Goal: Transaction & Acquisition: Purchase product/service

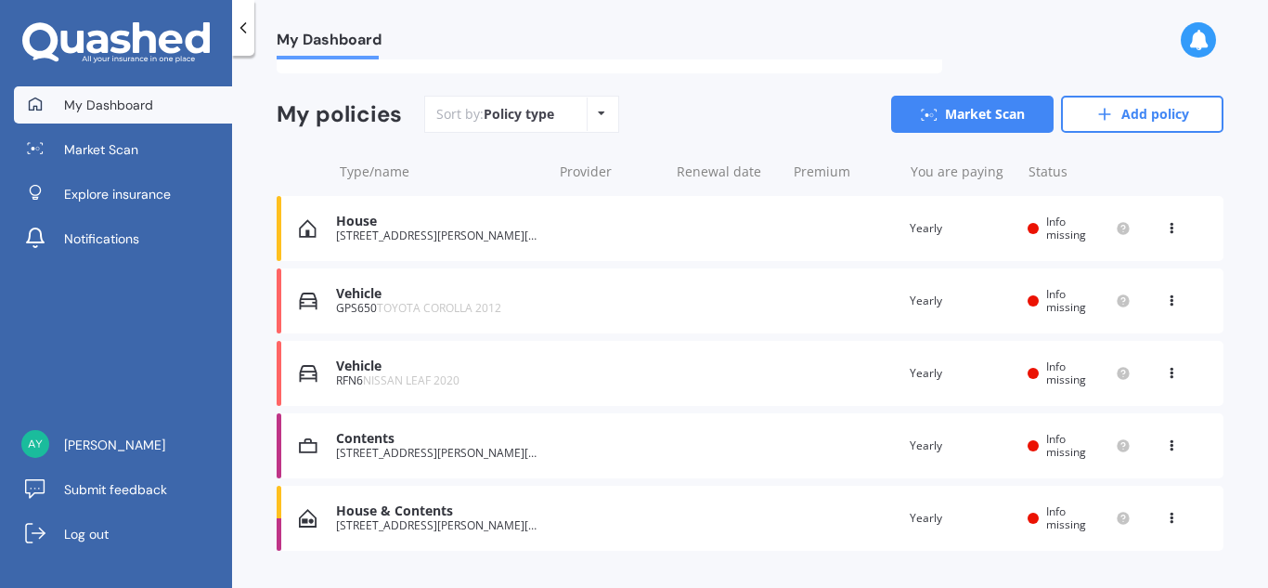
scroll to position [159, 0]
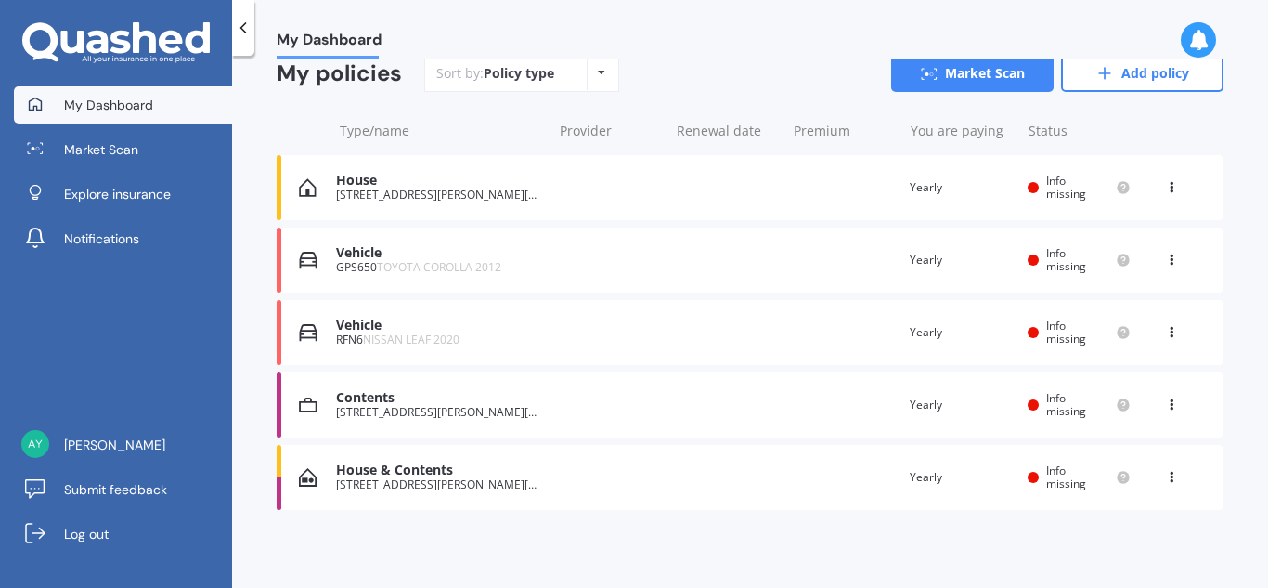
click at [342, 332] on div "Vehicle" at bounding box center [439, 325] width 206 height 16
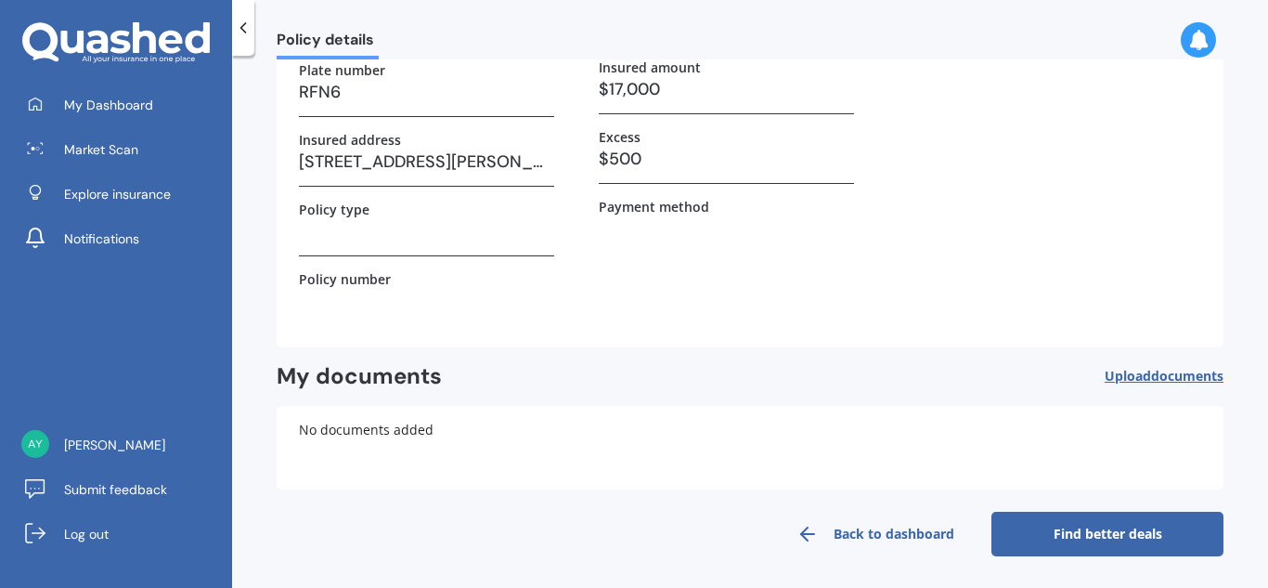
scroll to position [195, 0]
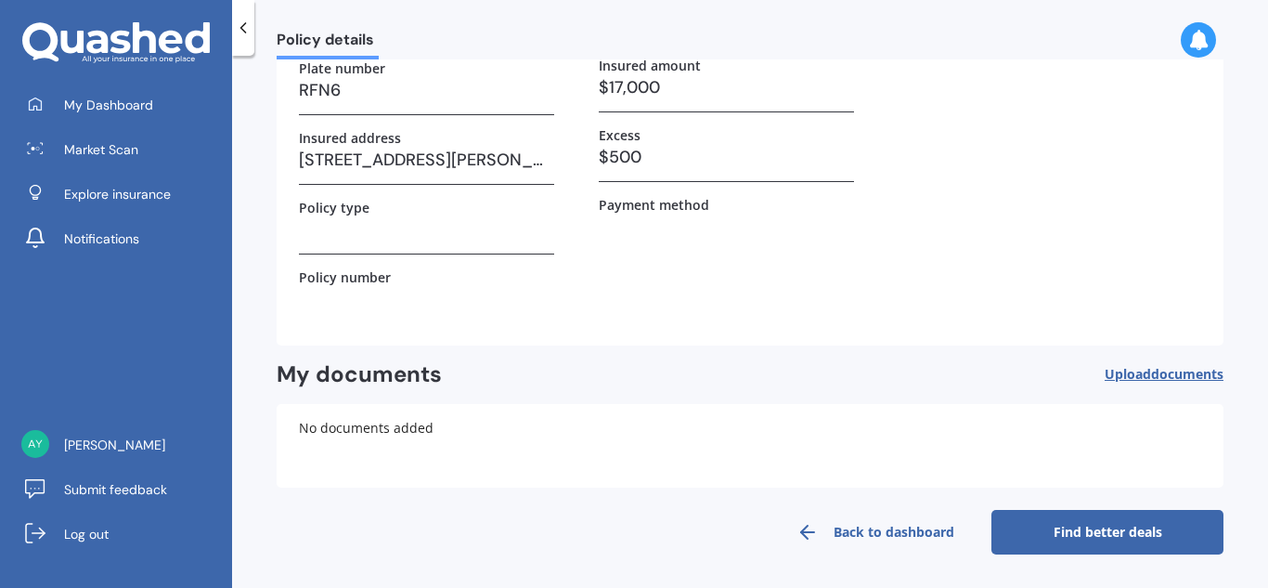
click at [1049, 537] on link "Find better deals" at bounding box center [1107, 532] width 232 height 45
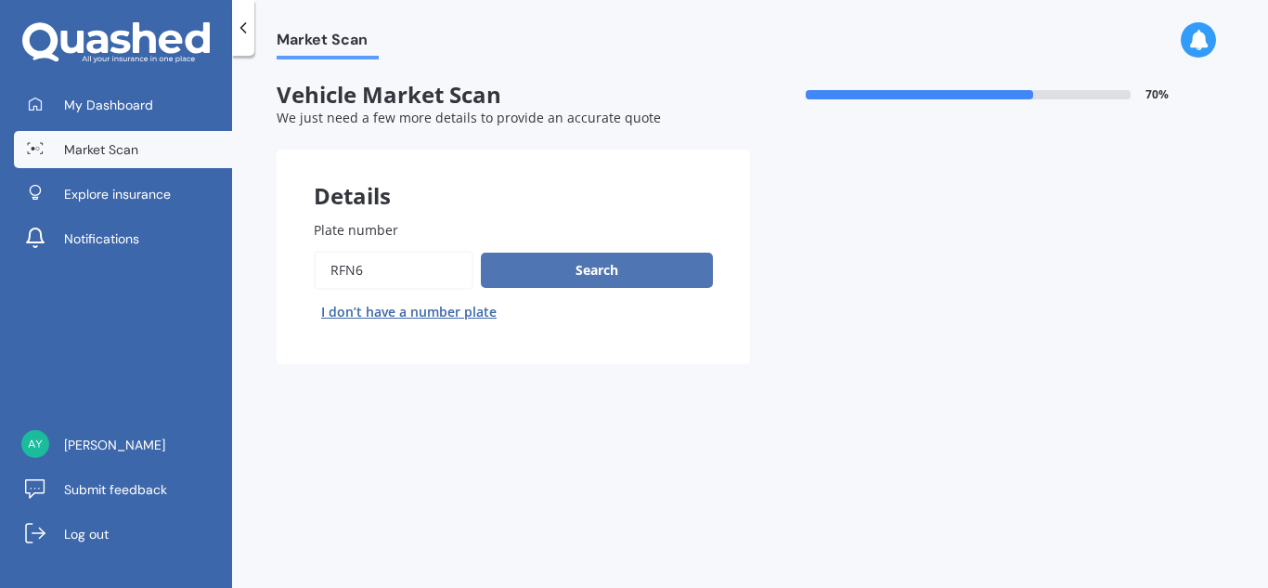
click at [566, 269] on button "Search" at bounding box center [597, 270] width 232 height 35
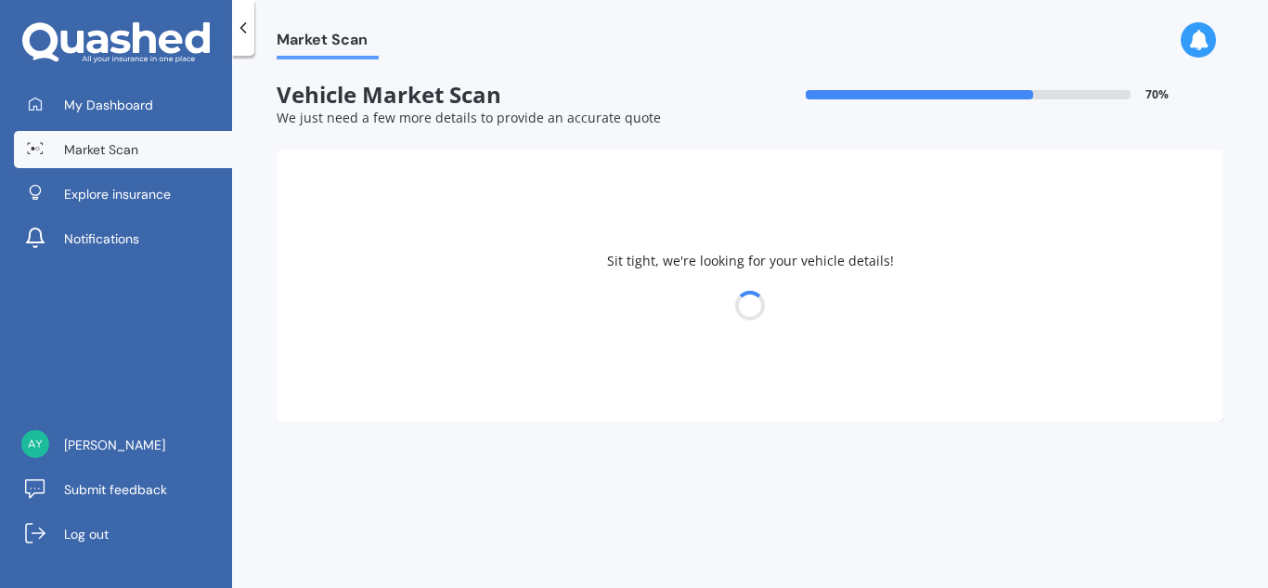
select select "NISSAN"
select select "LEAF"
select select "16"
select select "09"
select select "1971"
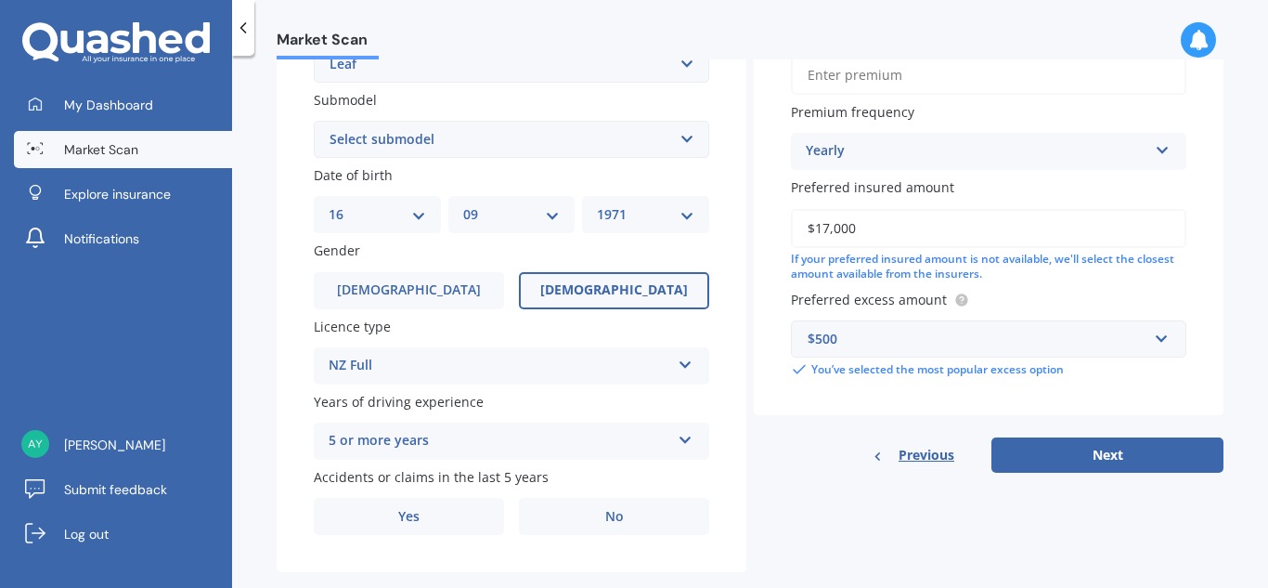
scroll to position [505, 0]
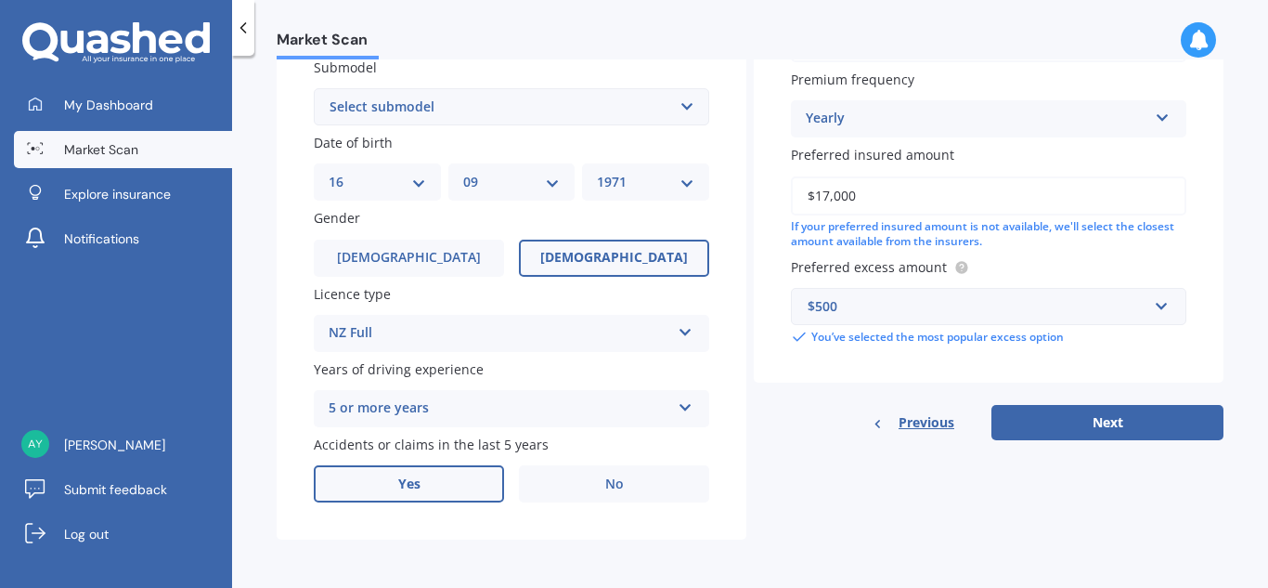
click at [407, 478] on span "Yes" at bounding box center [409, 484] width 22 height 16
click at [0, 0] on input "Yes" at bounding box center [0, 0] width 0 height 0
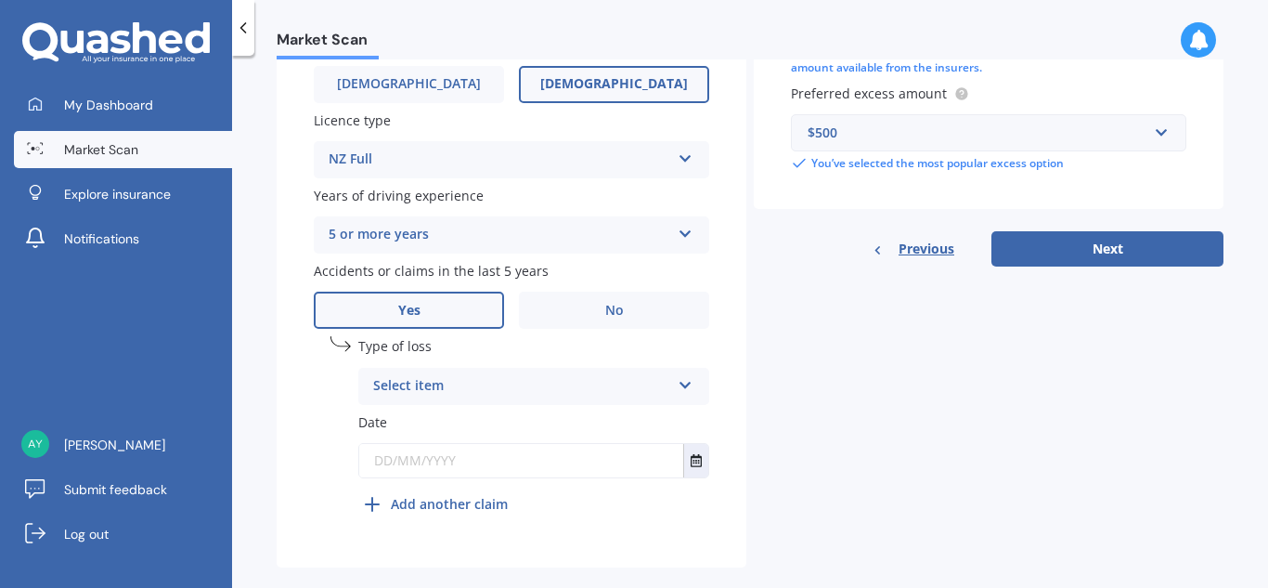
scroll to position [706, 0]
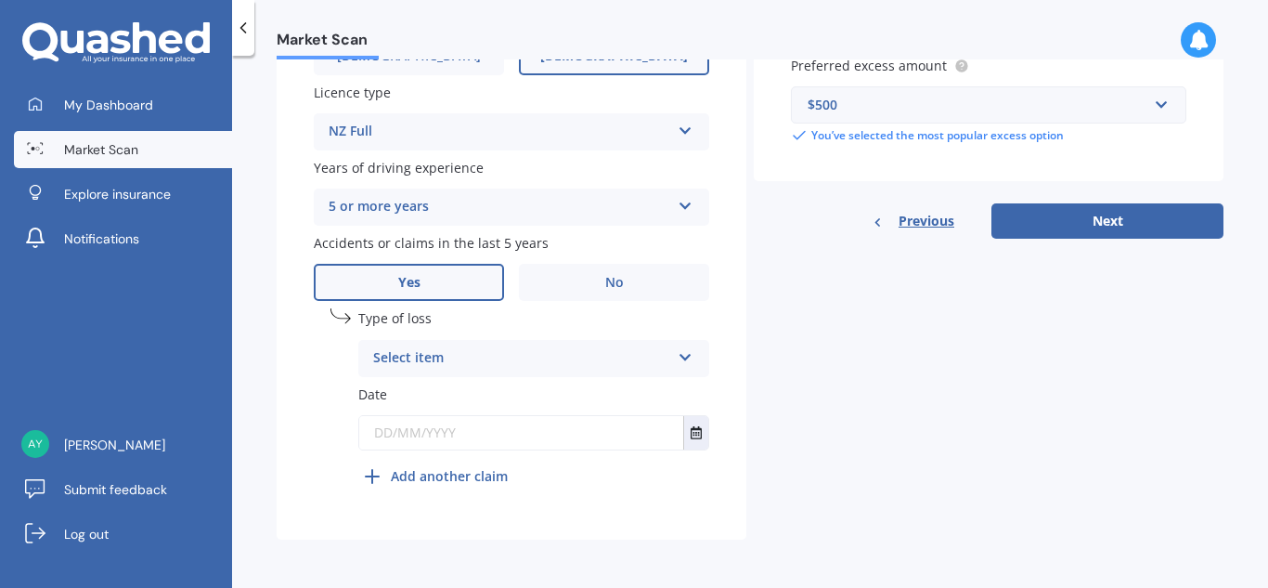
click at [686, 352] on icon at bounding box center [686, 353] width 16 height 13
click at [489, 389] on div "At fault accident" at bounding box center [533, 394] width 349 height 33
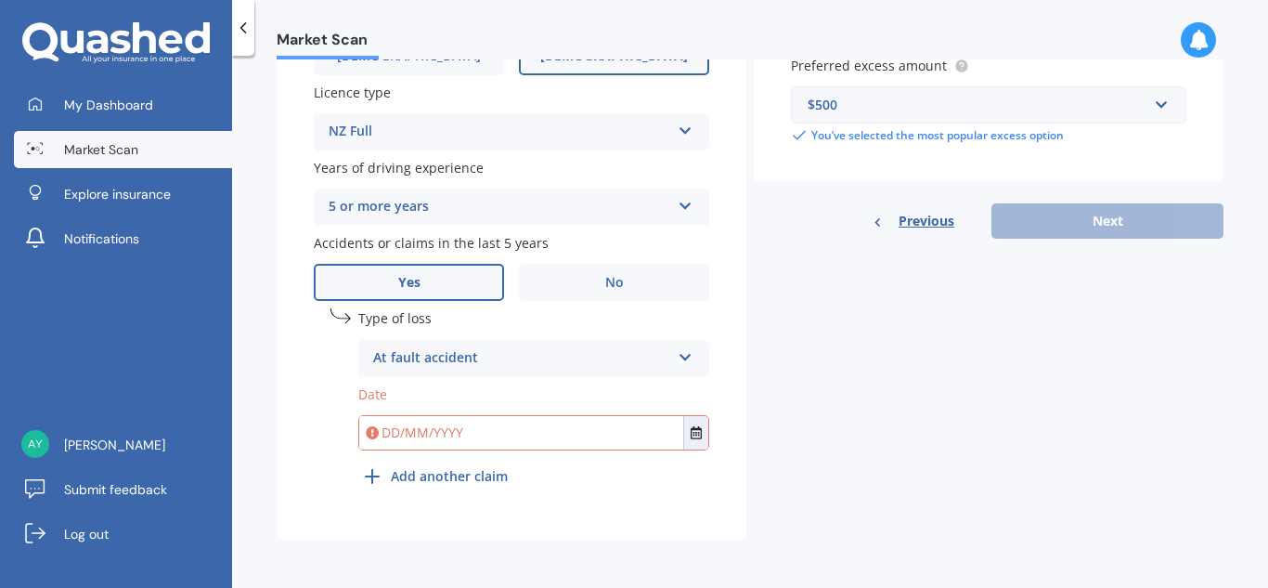
click at [445, 430] on input "text" at bounding box center [521, 432] width 324 height 33
click at [680, 355] on icon at bounding box center [686, 353] width 16 height 13
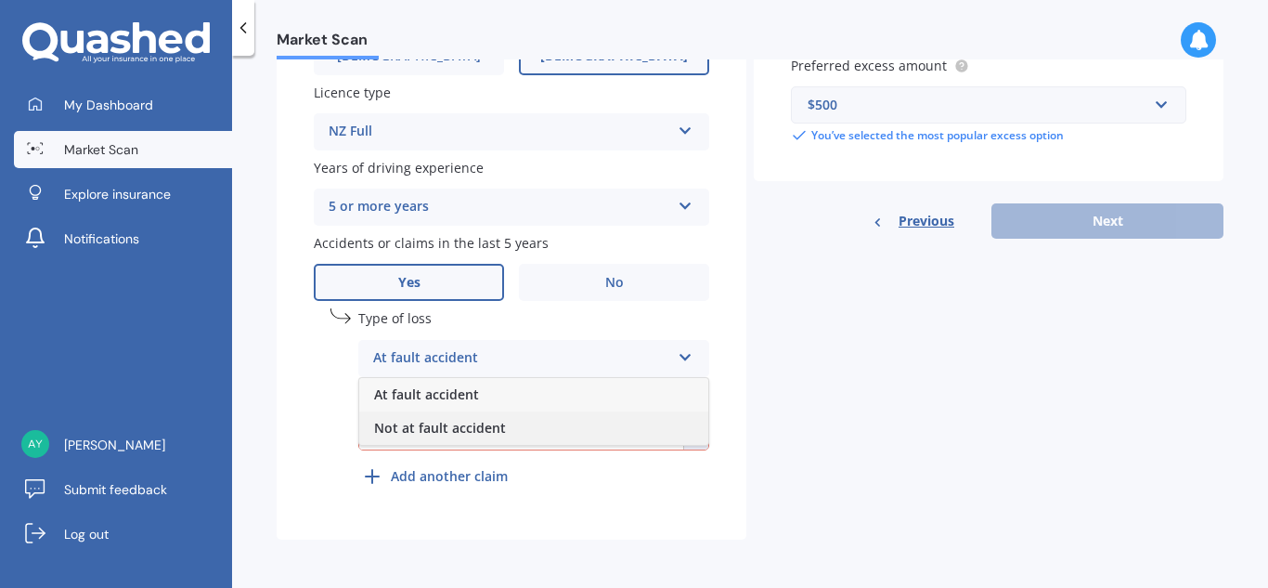
click at [493, 428] on span "Not at fault accident" at bounding box center [440, 428] width 132 height 18
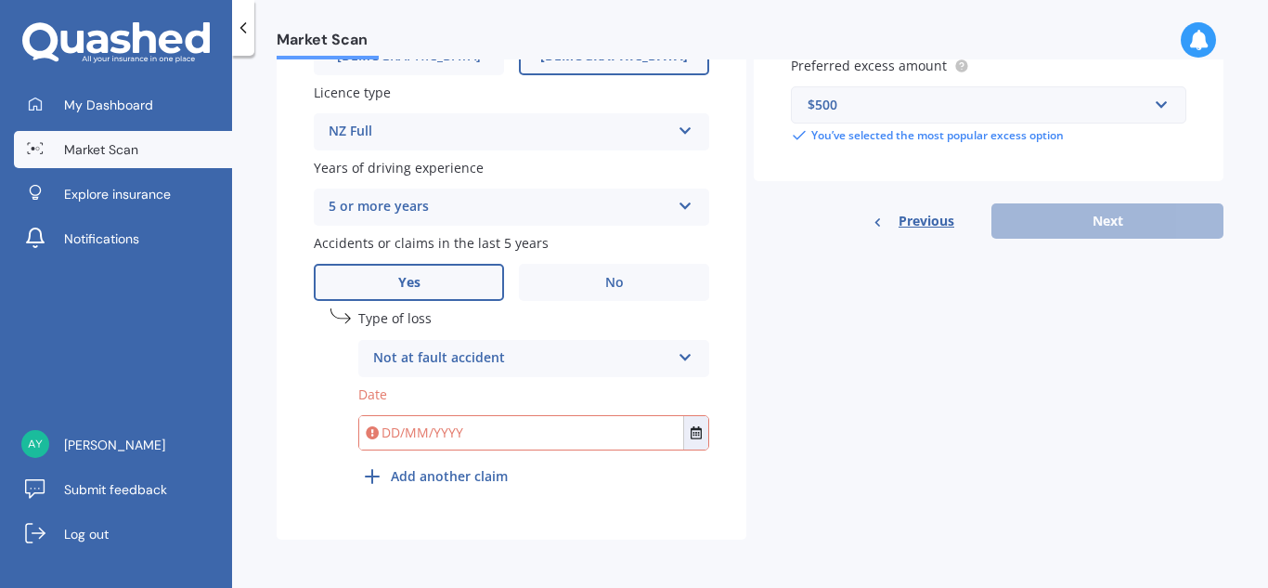
click at [460, 439] on input "text" at bounding box center [521, 432] width 324 height 33
type input "[DATE]"
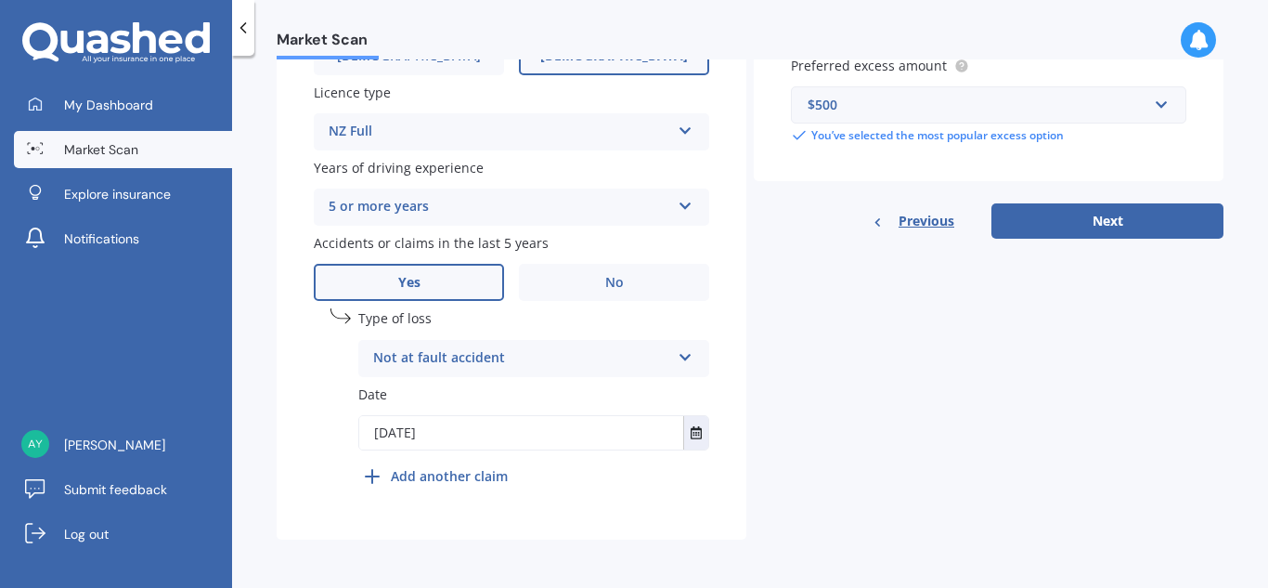
click at [374, 481] on icon at bounding box center [372, 476] width 22 height 22
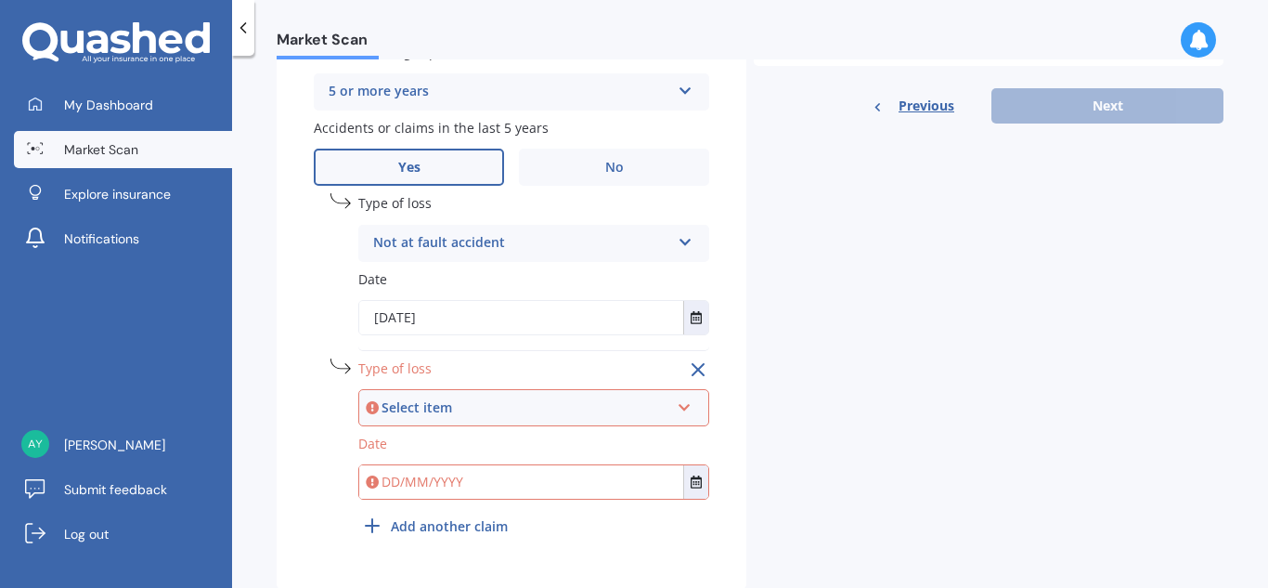
scroll to position [827, 0]
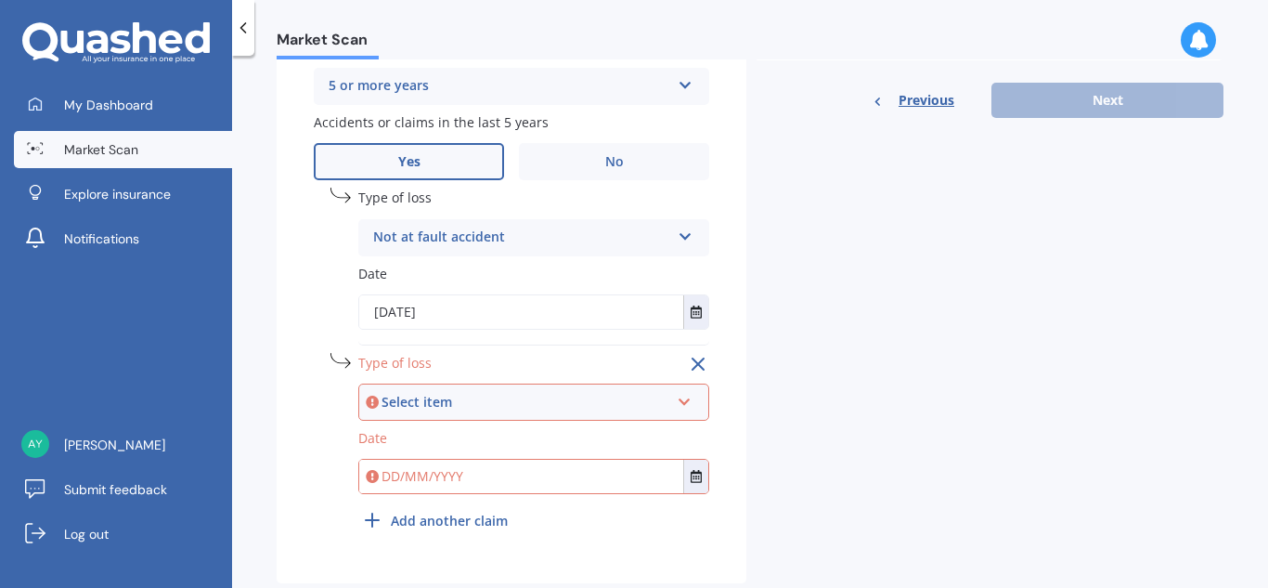
click at [501, 400] on div "Select item" at bounding box center [526, 402] width 288 height 20
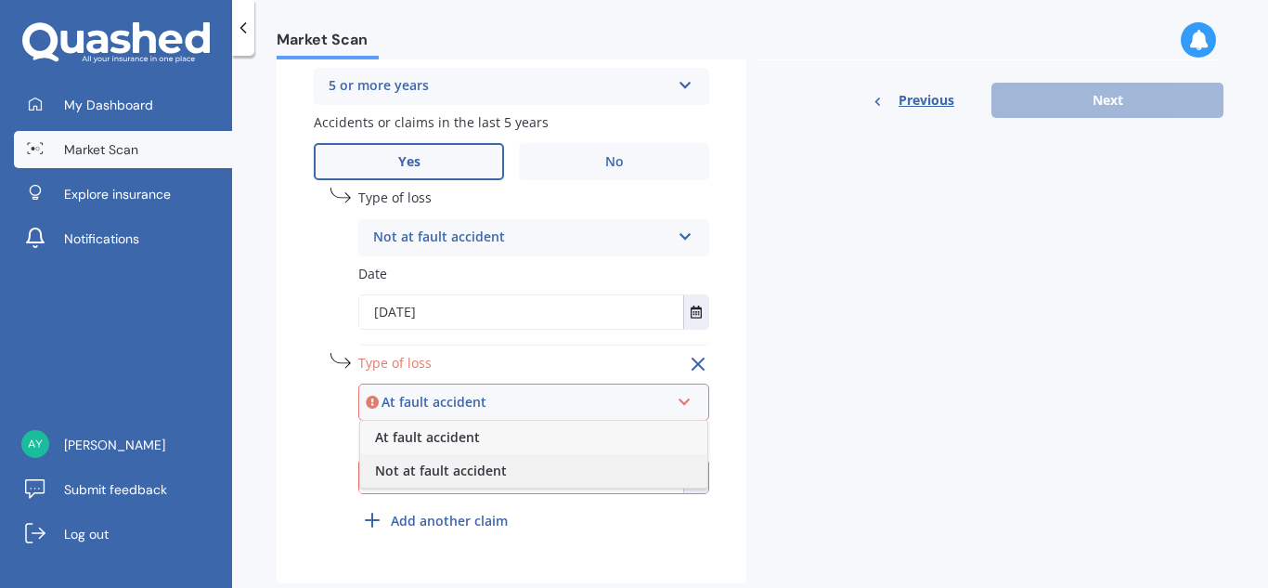
click at [454, 472] on span "Not at fault accident" at bounding box center [441, 470] width 132 height 18
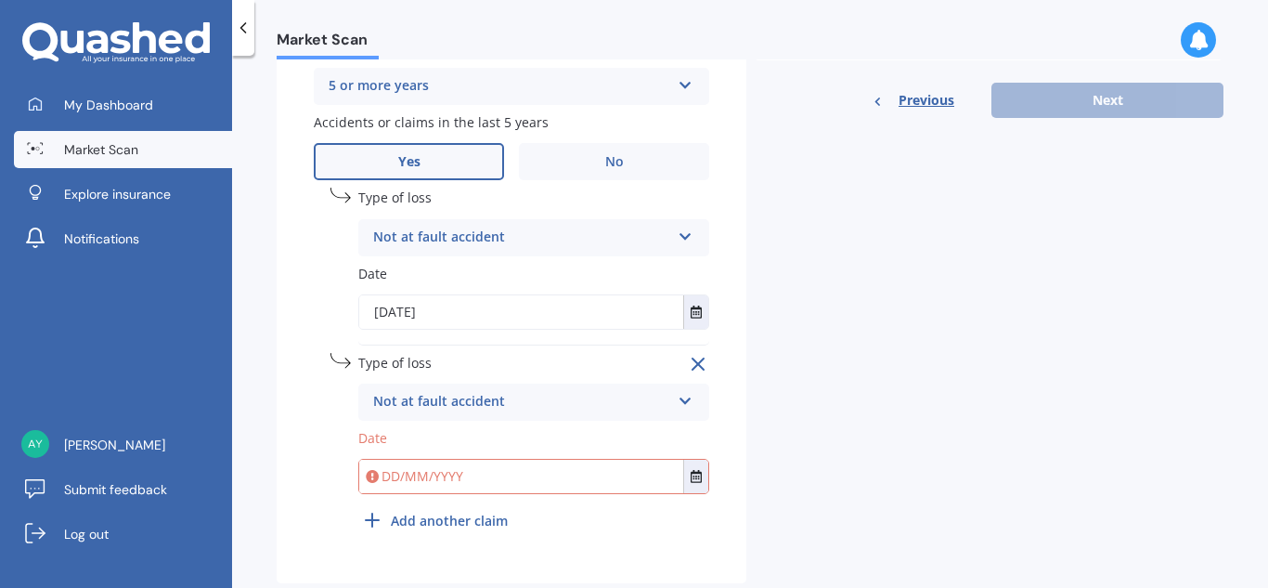
click at [423, 475] on input "text" at bounding box center [521, 476] width 324 height 33
type input "0"
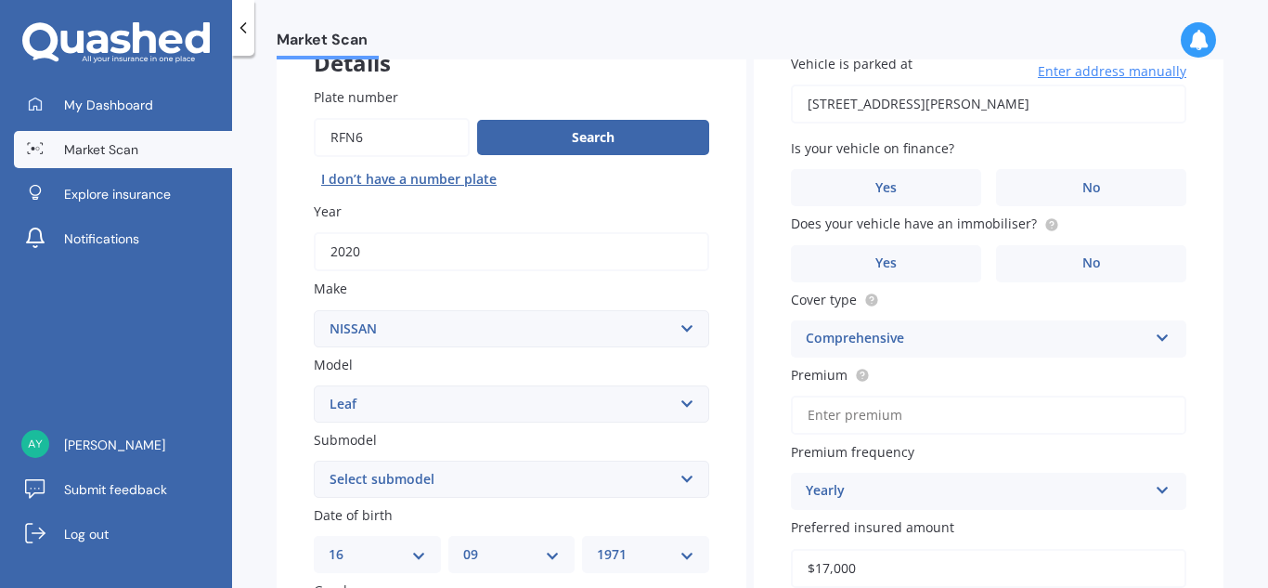
scroll to position [125, 0]
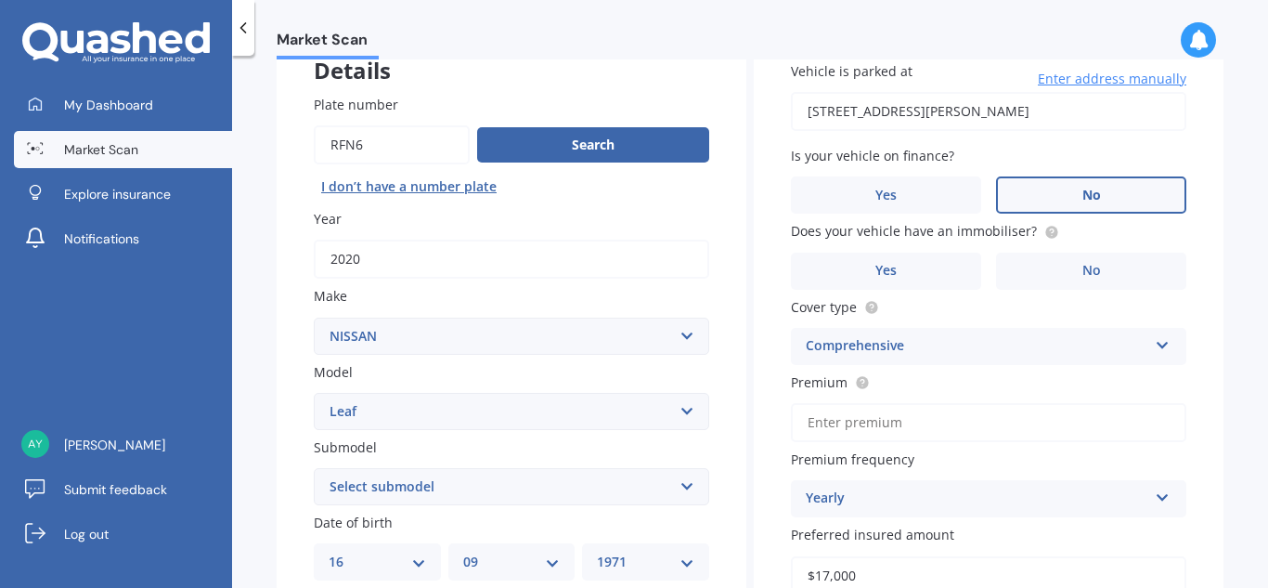
type input "[DATE]"
click at [1082, 188] on span "No" at bounding box center [1091, 196] width 19 height 16
click at [0, 0] on input "No" at bounding box center [0, 0] width 0 height 0
click at [881, 281] on label "Yes" at bounding box center [886, 271] width 190 height 37
click at [0, 0] on input "Yes" at bounding box center [0, 0] width 0 height 0
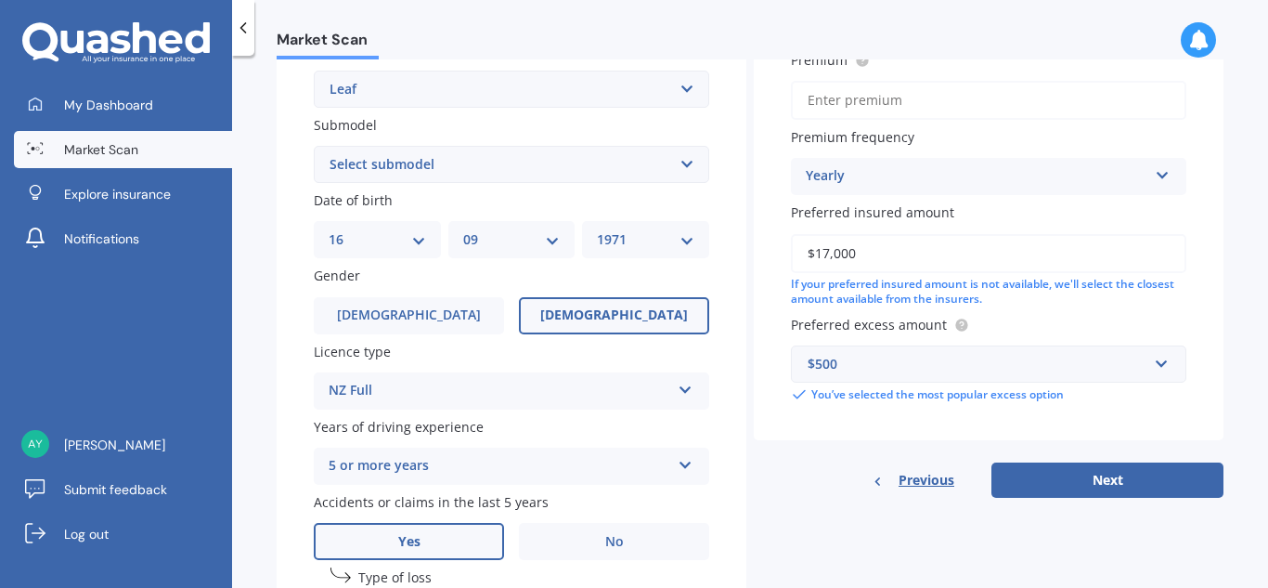
scroll to position [455, 0]
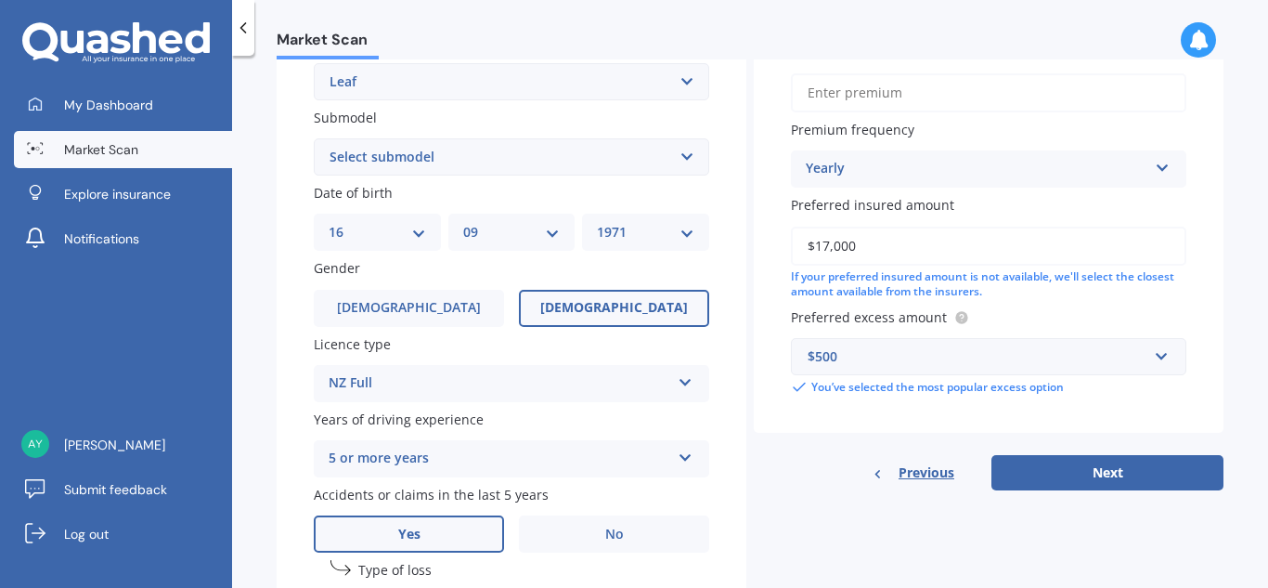
click at [1256, 418] on div "Market Scan Vehicle Market Scan 70 % We just need a few more details to provide…" at bounding box center [750, 325] width 1036 height 532
click at [823, 248] on input "$17,000" at bounding box center [988, 246] width 395 height 39
type input "$16,000"
click at [870, 360] on div "$500" at bounding box center [978, 356] width 340 height 20
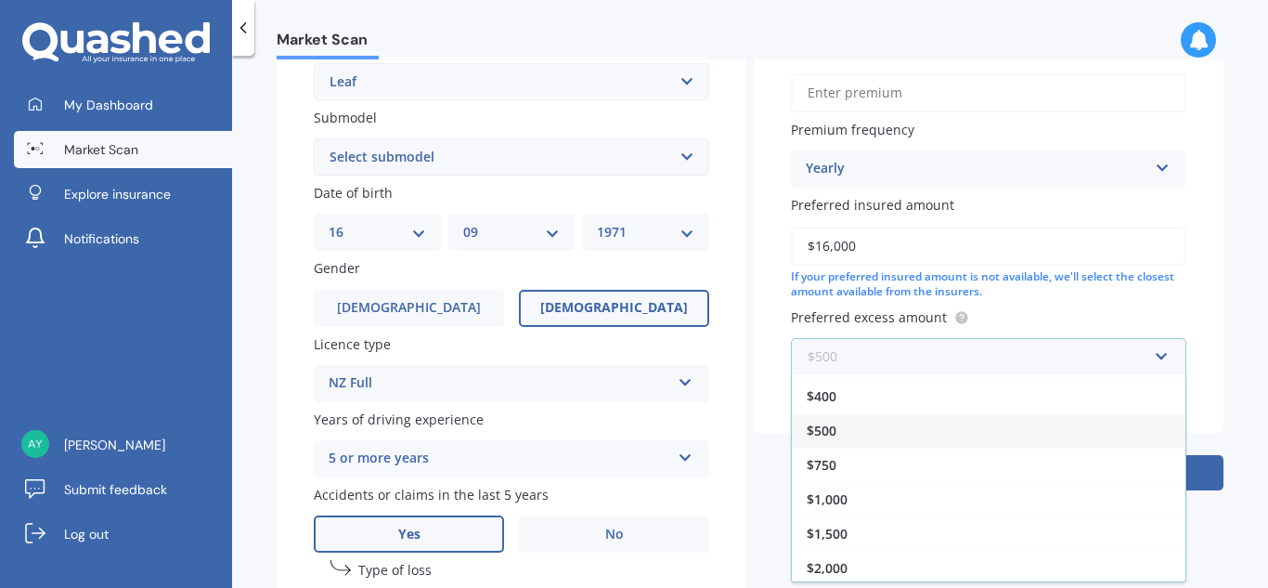
scroll to position [33, 0]
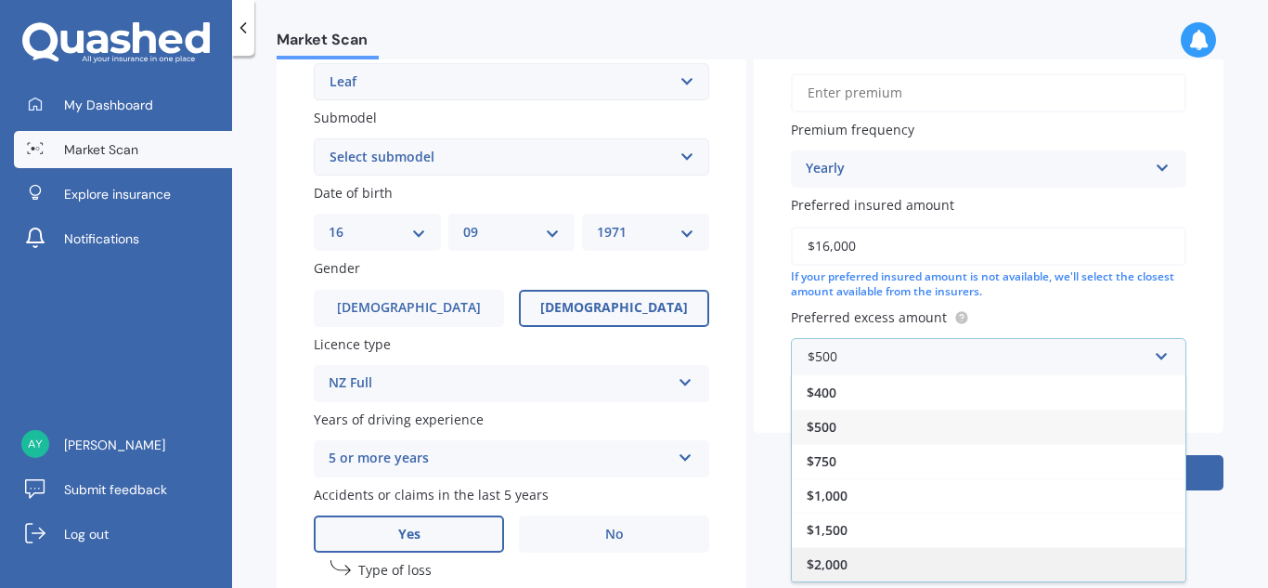
click at [812, 563] on span "$2,000" at bounding box center [827, 564] width 41 height 18
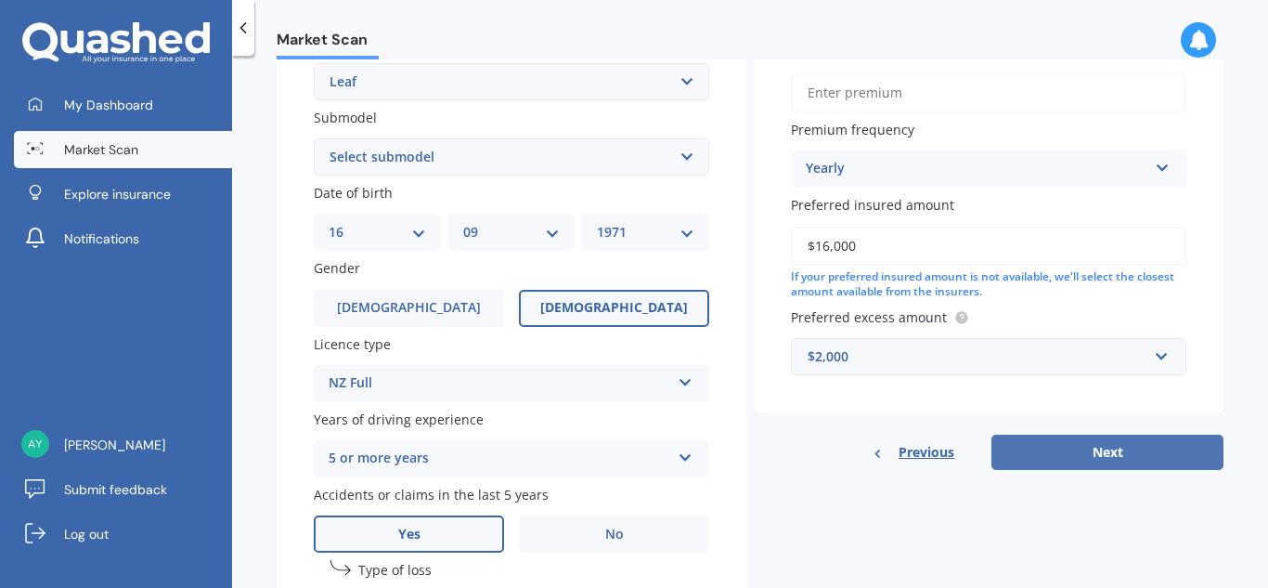
click at [1074, 447] on button "Next" at bounding box center [1107, 451] width 232 height 35
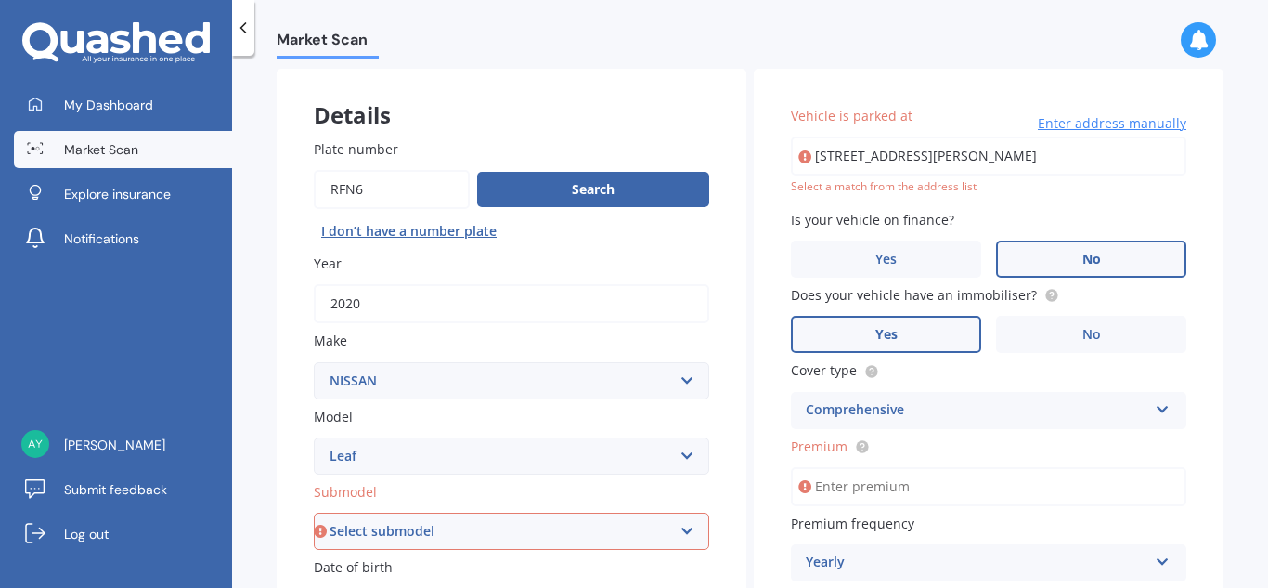
scroll to position [78, 0]
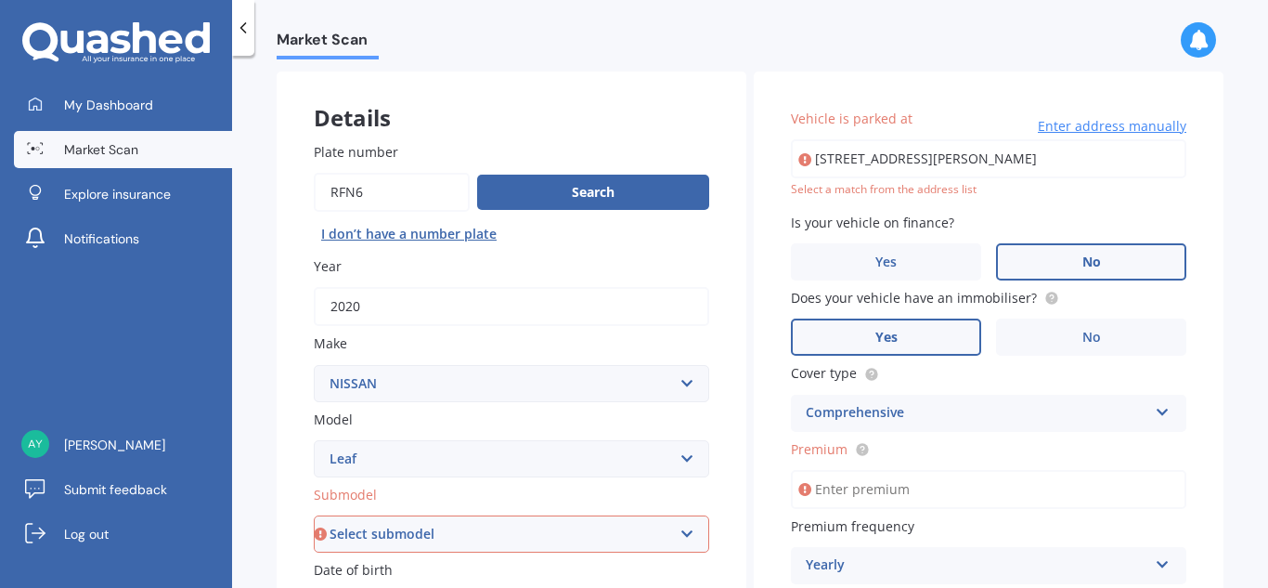
click at [850, 498] on input "Premium" at bounding box center [988, 489] width 395 height 39
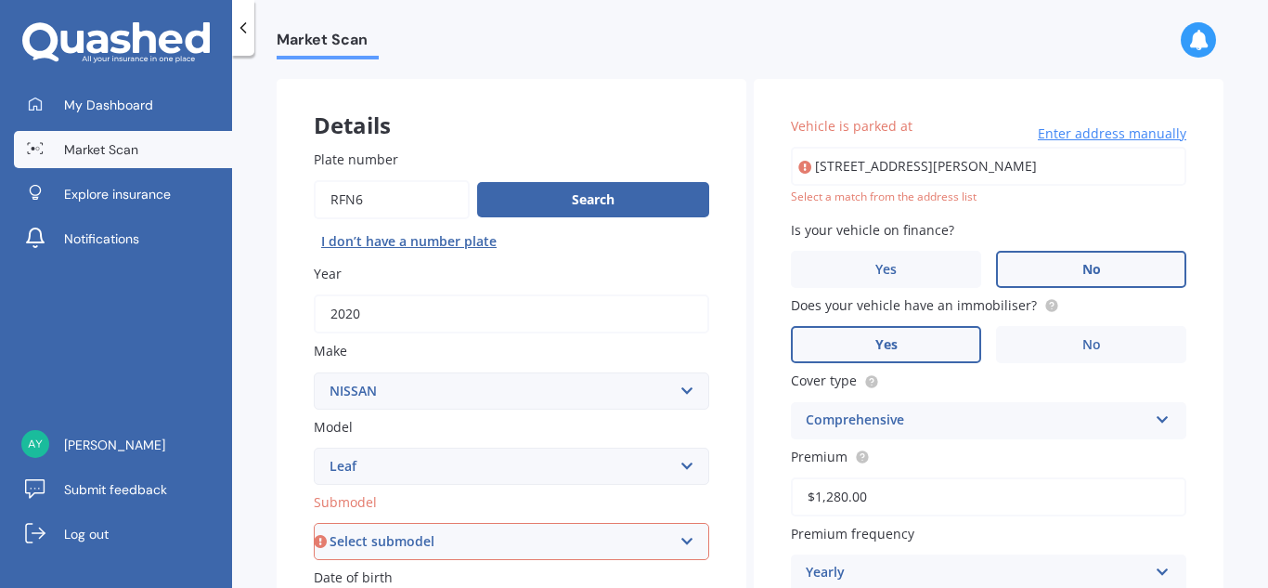
scroll to position [0, 0]
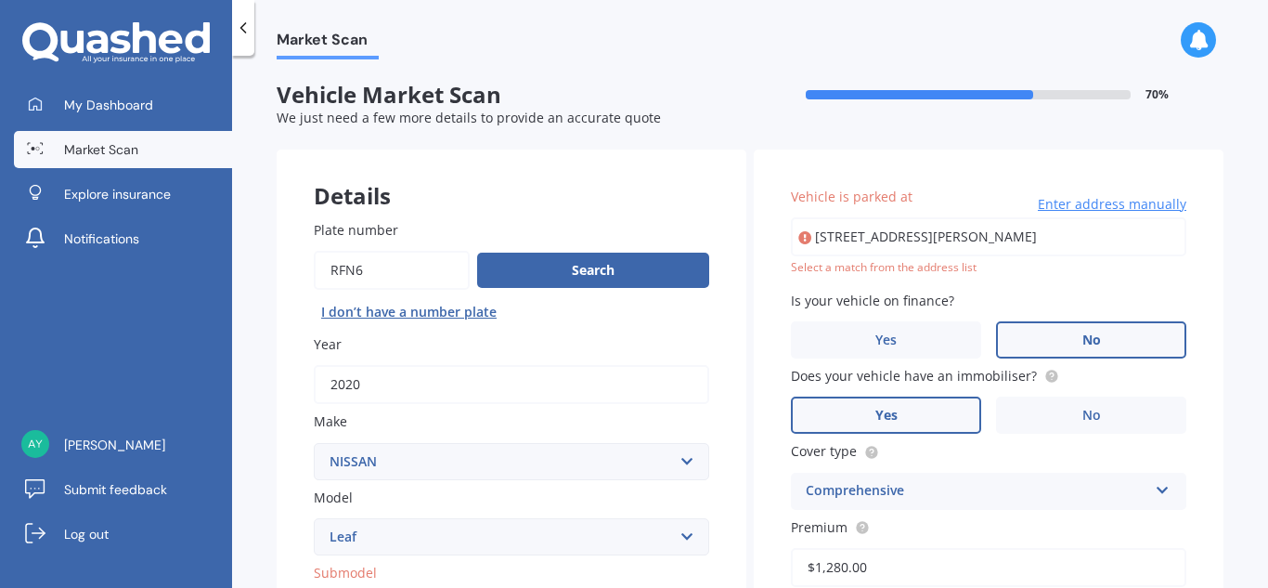
type input "$1,280.00"
click at [924, 247] on input "[STREET_ADDRESS][PERSON_NAME]" at bounding box center [988, 236] width 395 height 39
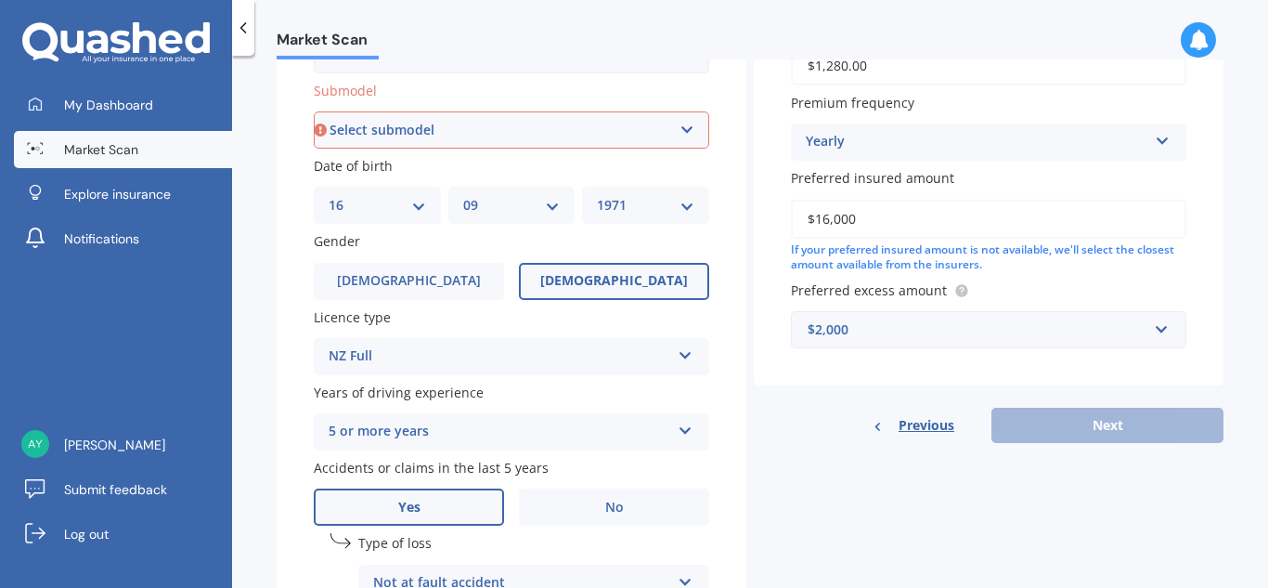
scroll to position [497, 0]
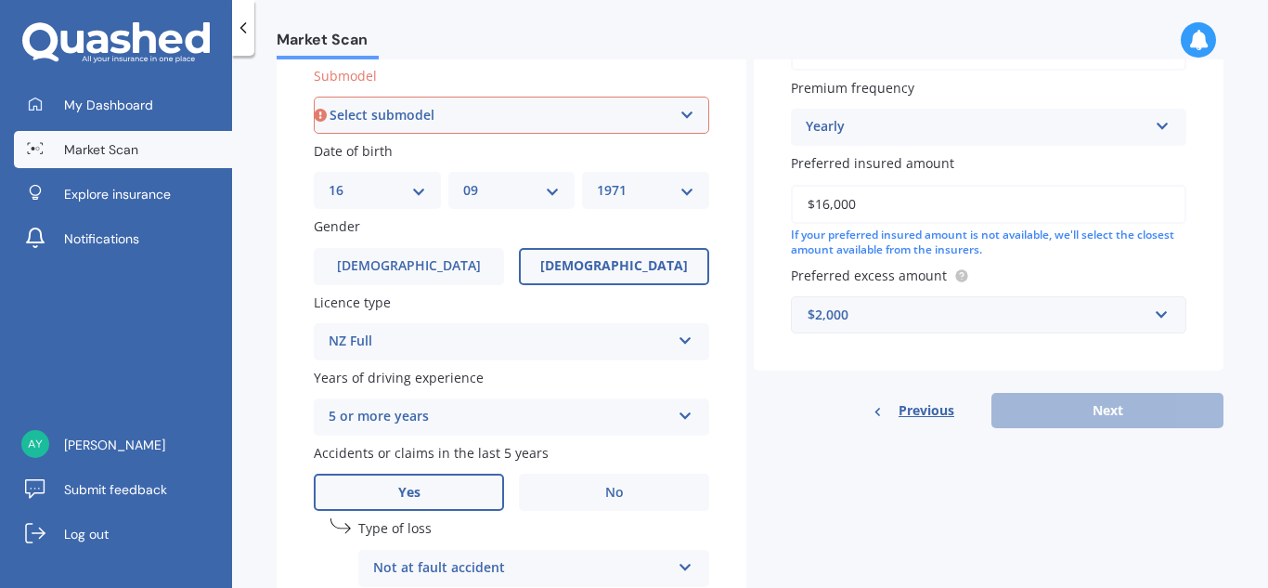
click at [1089, 410] on div "Previous Next" at bounding box center [989, 410] width 470 height 35
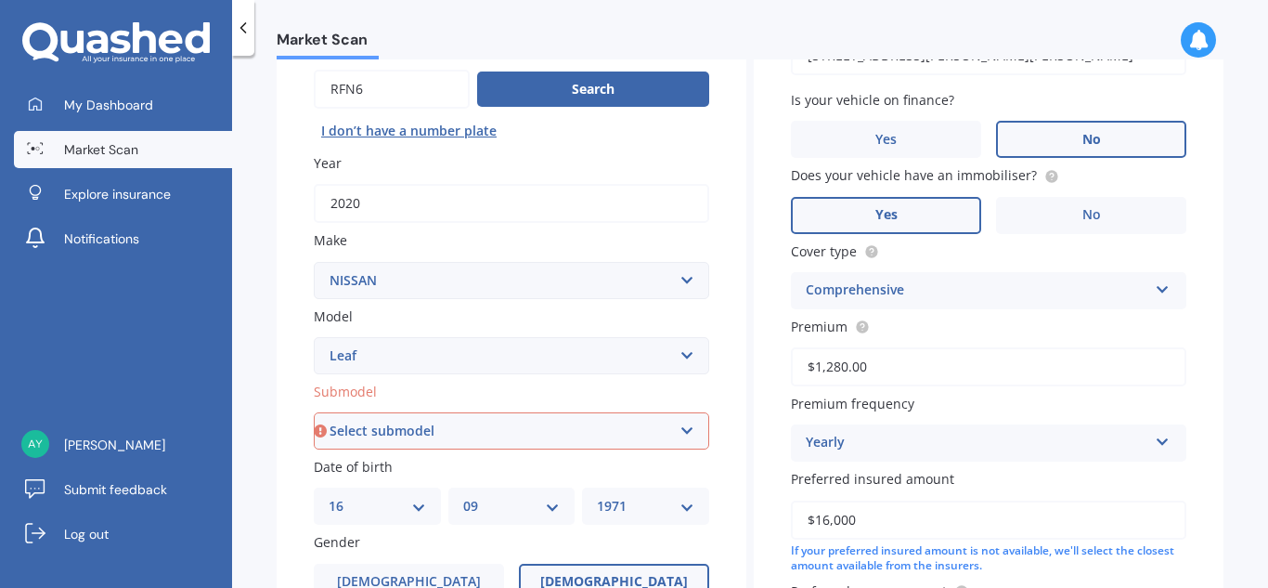
scroll to position [0, 0]
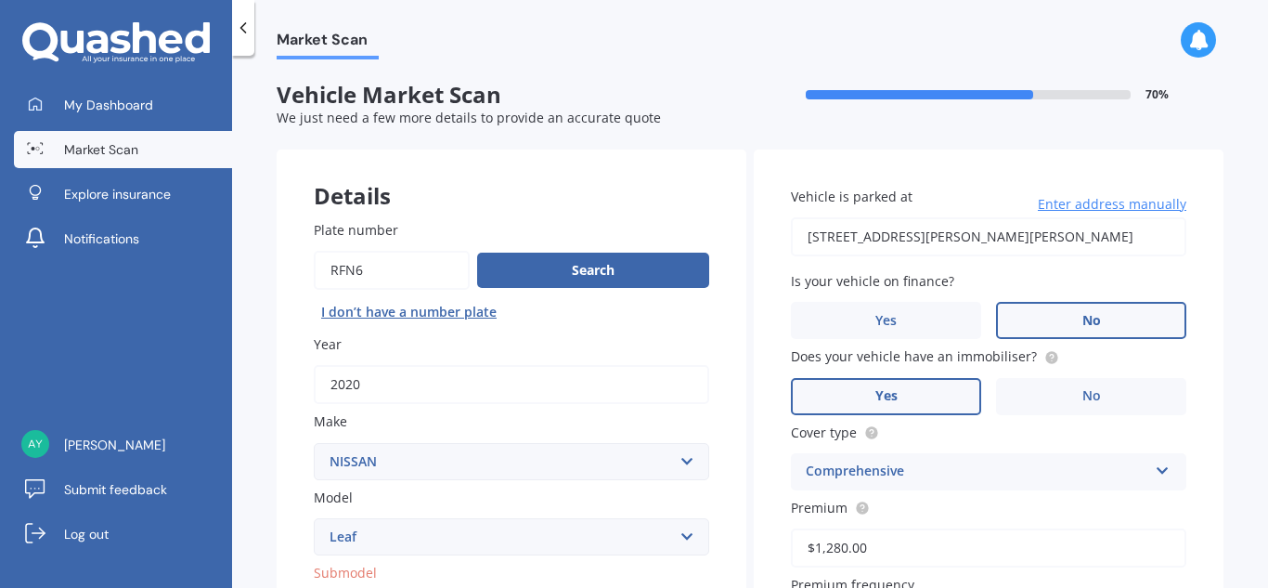
click at [836, 240] on input "[STREET_ADDRESS][PERSON_NAME][PERSON_NAME]" at bounding box center [988, 236] width 395 height 39
type input "[STREET_ADDRESS][PERSON_NAME][PERSON_NAME]"
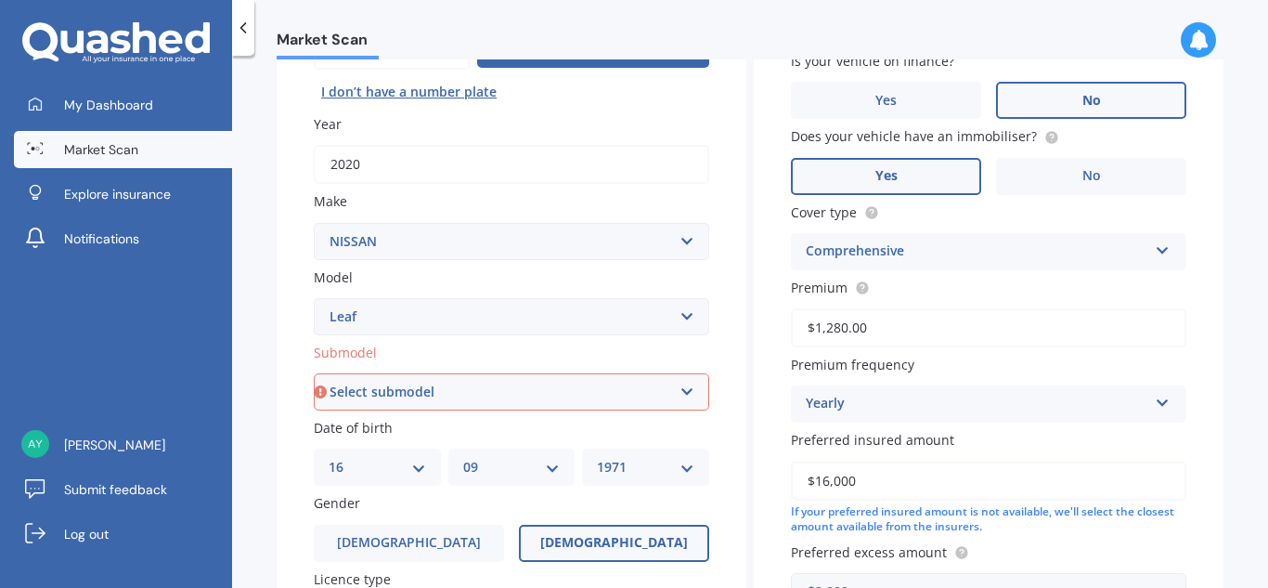
scroll to position [225, 0]
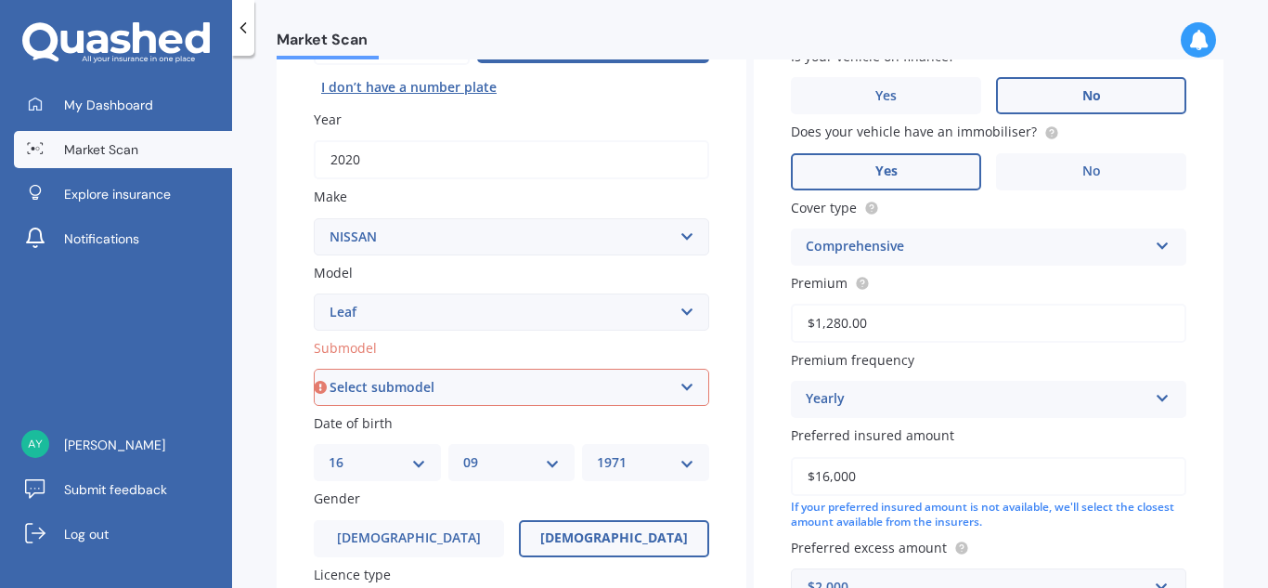
click at [641, 382] on select "Select submodel EV Hybrid" at bounding box center [511, 387] width 395 height 37
select select "EV"
click at [314, 369] on select "Select submodel EV Hybrid" at bounding box center [511, 387] width 395 height 37
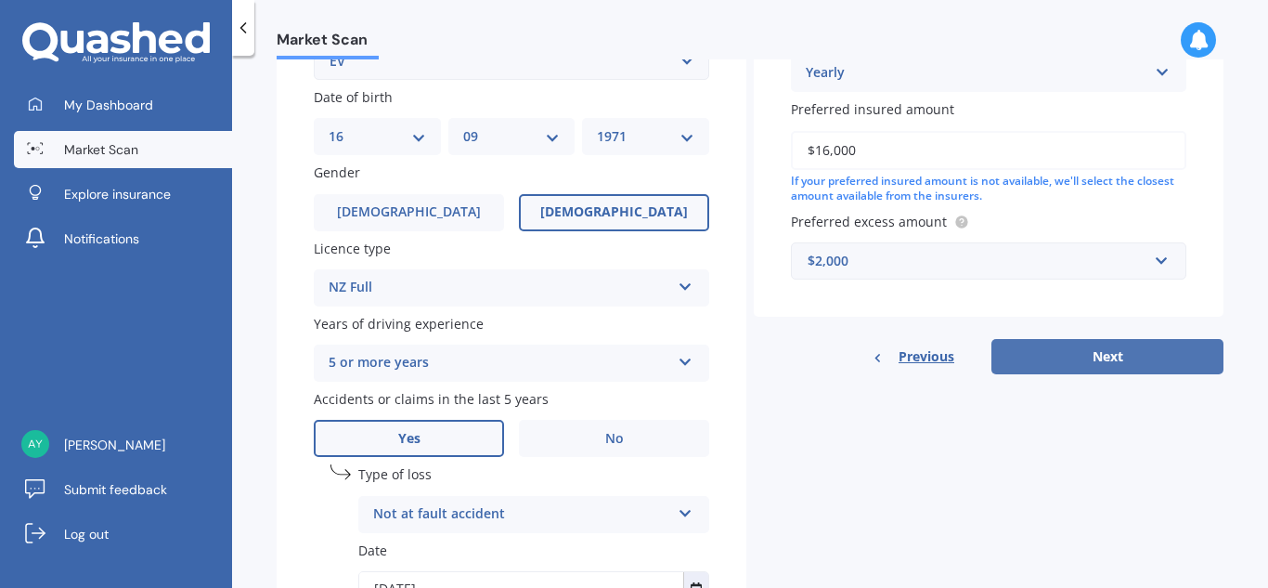
click at [1101, 353] on button "Next" at bounding box center [1107, 356] width 232 height 35
select select "16"
select select "09"
select select "1971"
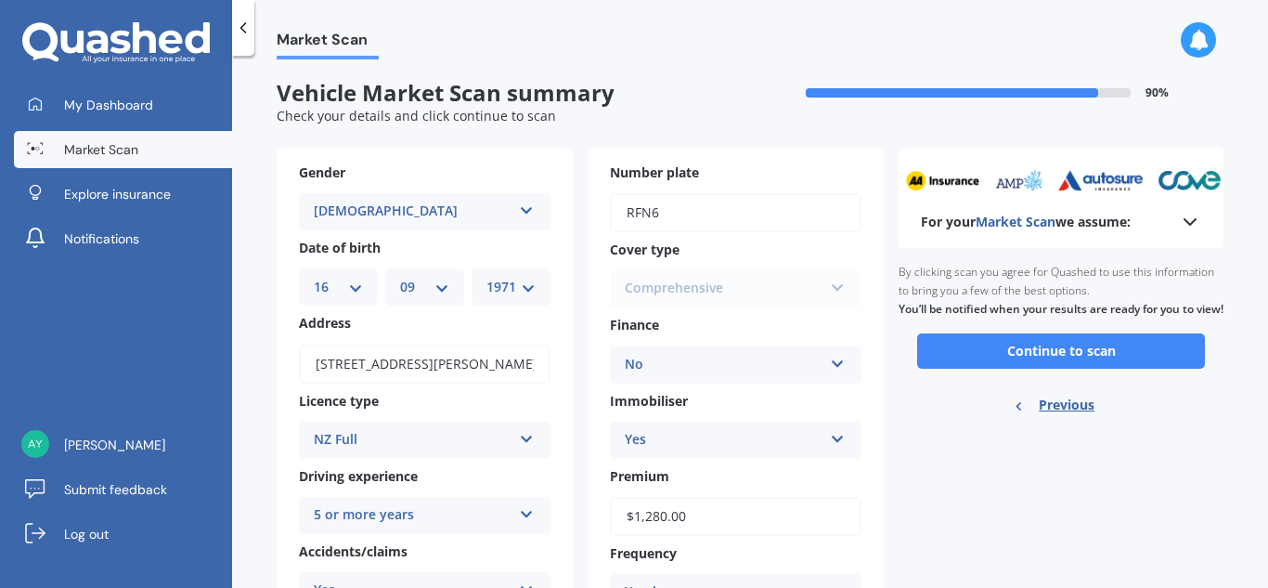
scroll to position [0, 0]
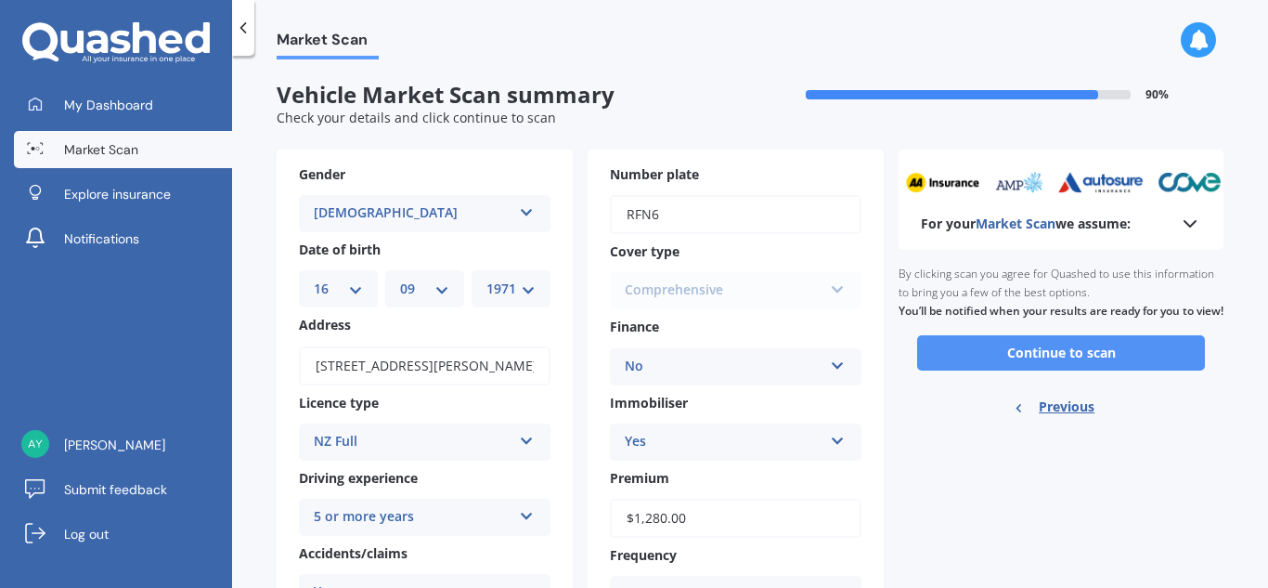
click at [1047, 370] on button "Continue to scan" at bounding box center [1061, 352] width 288 height 35
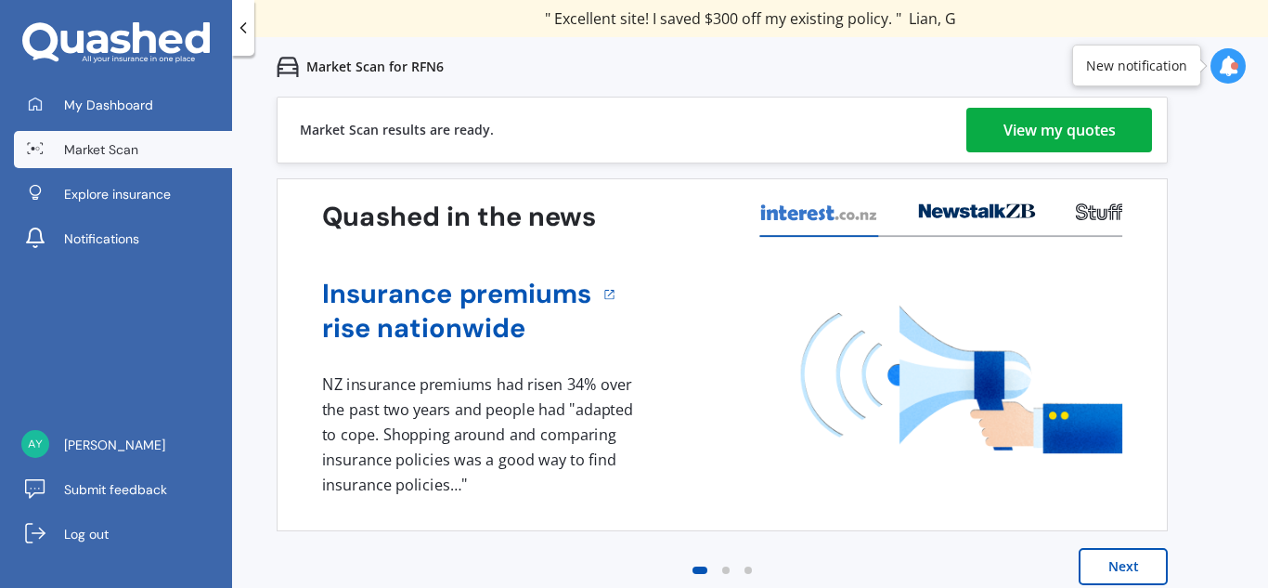
click at [1085, 140] on div "View my quotes" at bounding box center [1060, 130] width 112 height 45
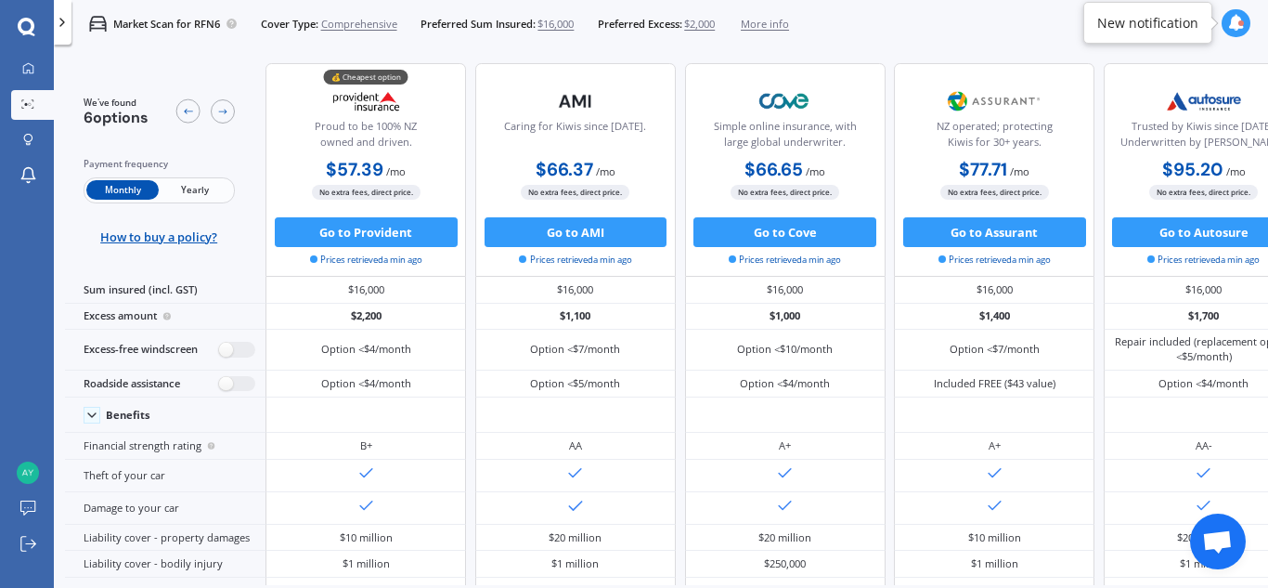
click at [192, 199] on span "Yearly" at bounding box center [195, 189] width 72 height 19
click at [118, 187] on span "Monthly" at bounding box center [122, 189] width 72 height 19
click at [201, 189] on span "Yearly" at bounding box center [195, 189] width 72 height 19
click at [114, 189] on span "Monthly" at bounding box center [122, 189] width 72 height 19
click at [208, 188] on span "Yearly" at bounding box center [195, 189] width 72 height 19
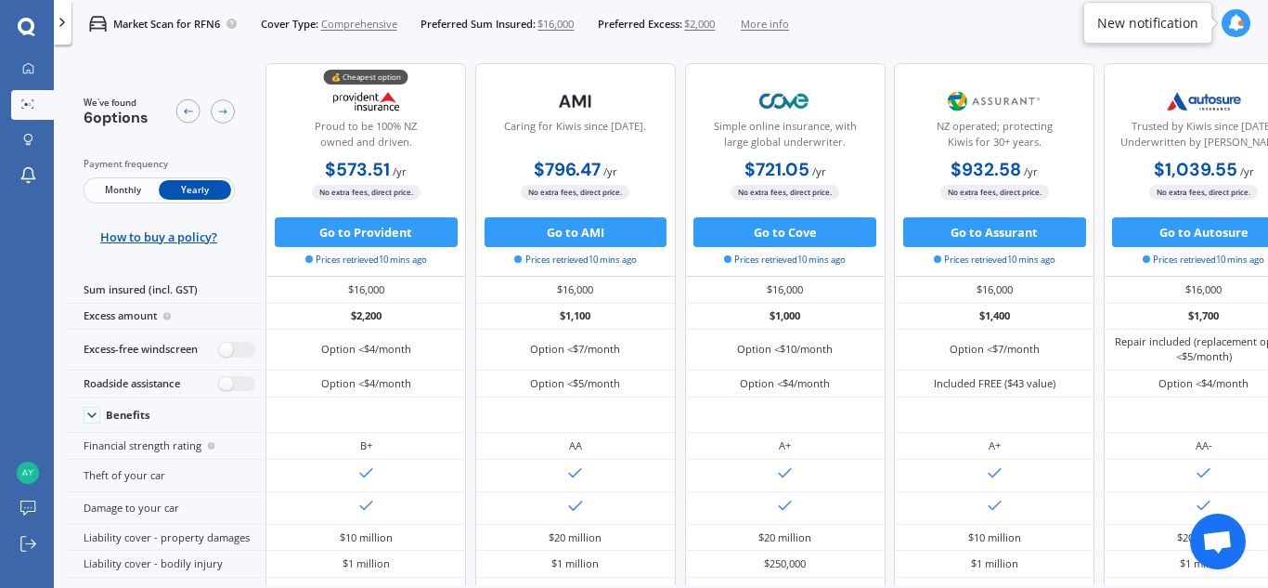
click at [120, 188] on span "Monthly" at bounding box center [122, 189] width 72 height 19
click at [214, 188] on span "Yearly" at bounding box center [195, 189] width 72 height 19
click at [106, 192] on span "Monthly" at bounding box center [122, 189] width 72 height 19
click at [200, 187] on span "Yearly" at bounding box center [195, 189] width 72 height 19
click at [702, 25] on span "$2,000" at bounding box center [699, 24] width 31 height 15
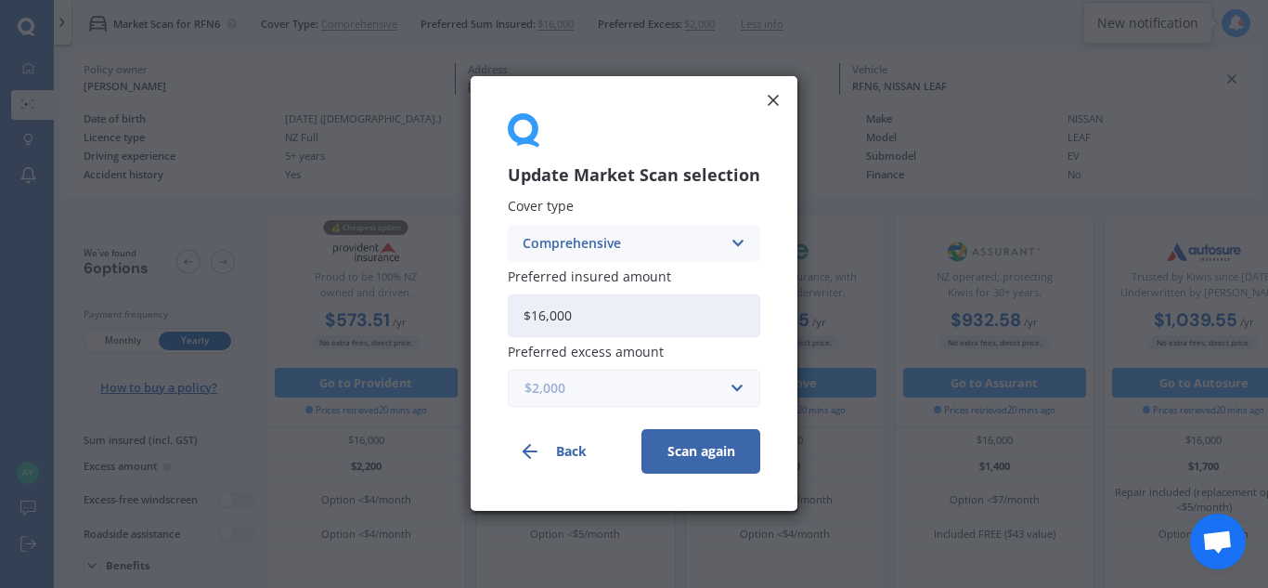
click at [734, 392] on input "text" at bounding box center [628, 388] width 236 height 35
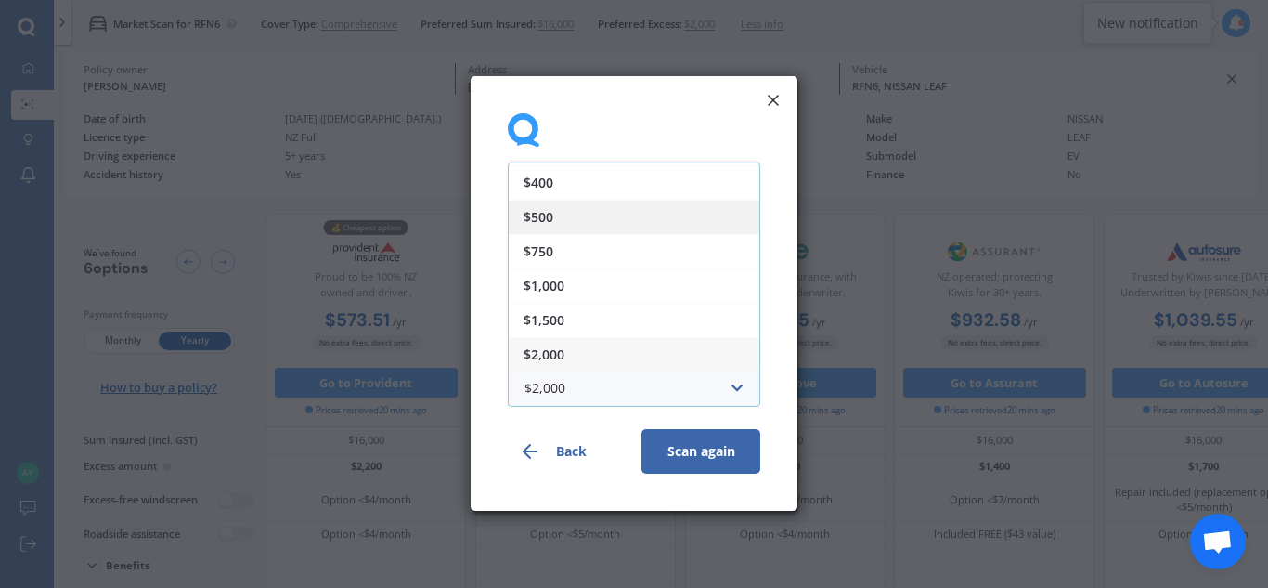
click at [612, 215] on div "$500" at bounding box center [634, 217] width 251 height 34
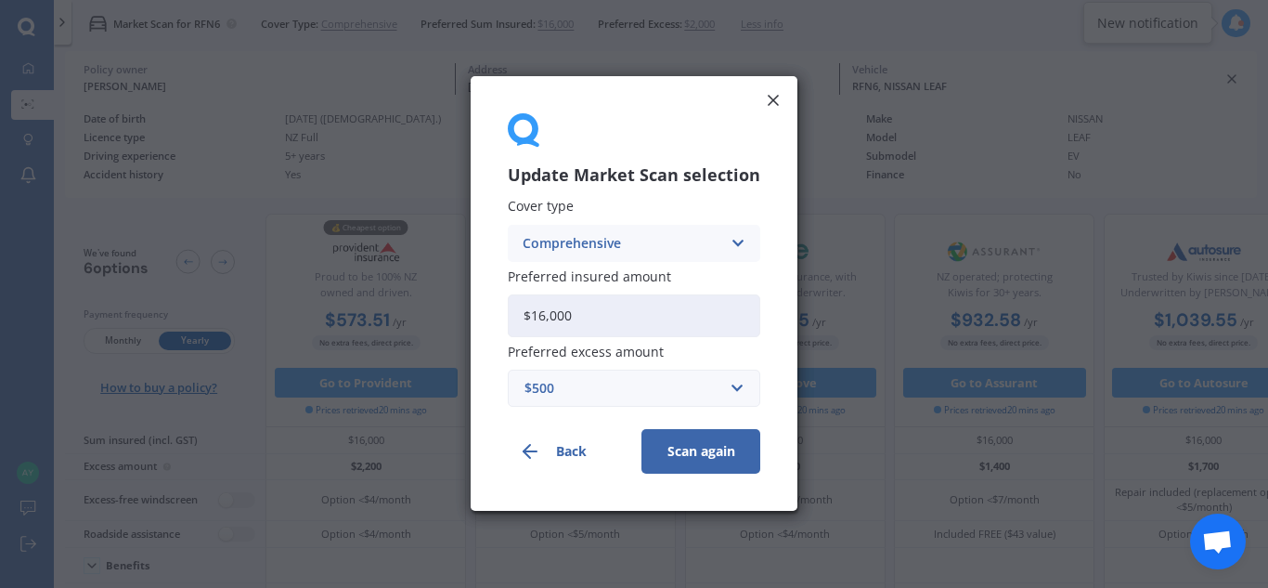
click at [709, 450] on button "Scan again" at bounding box center [700, 452] width 119 height 45
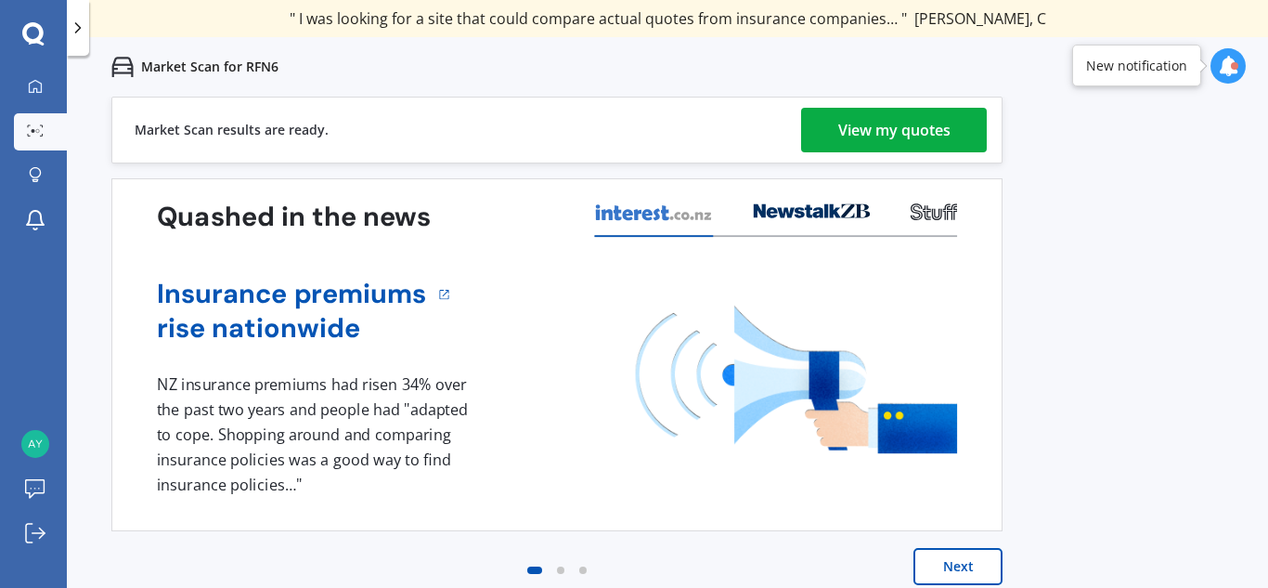
click at [864, 131] on div "View my quotes" at bounding box center [894, 130] width 112 height 45
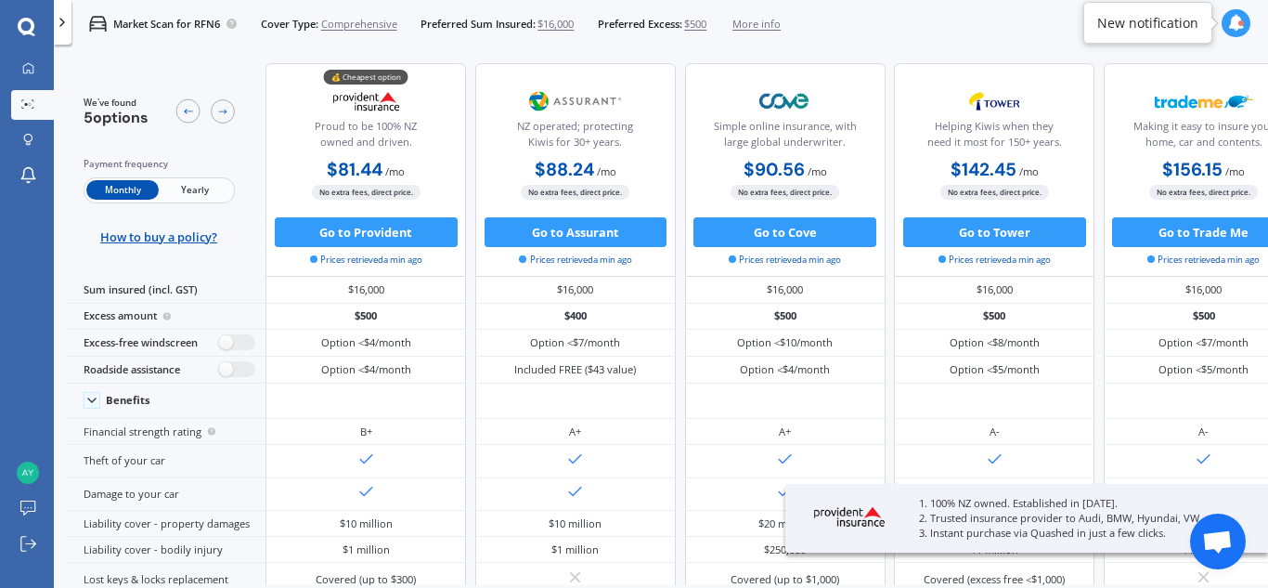
click at [209, 189] on span "Yearly" at bounding box center [195, 189] width 72 height 19
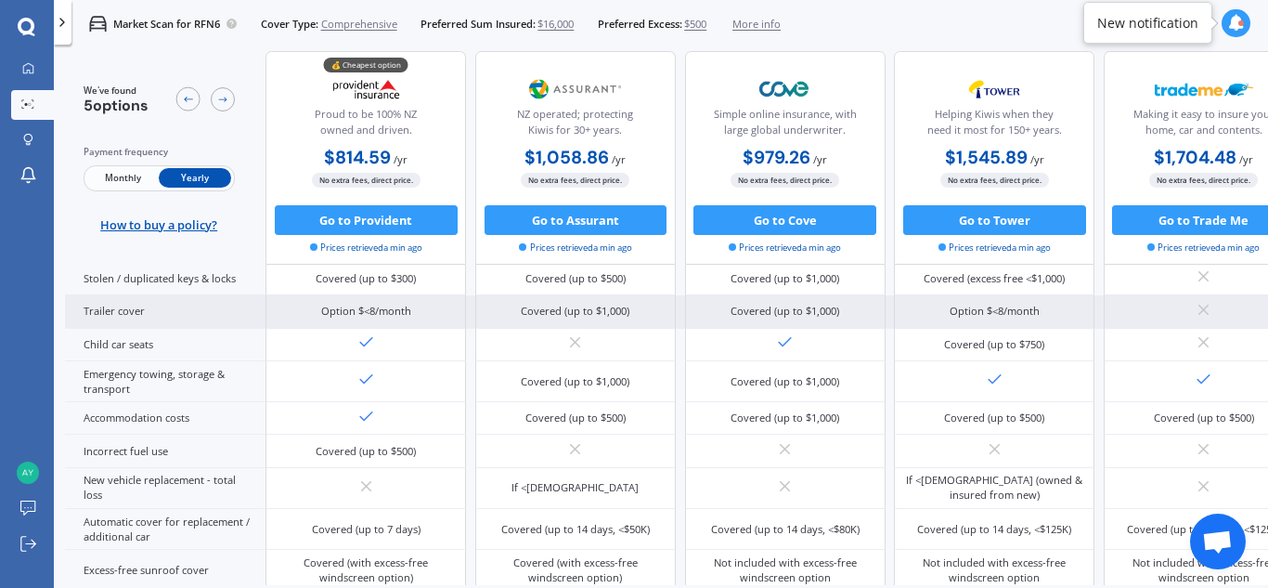
scroll to position [418, 0]
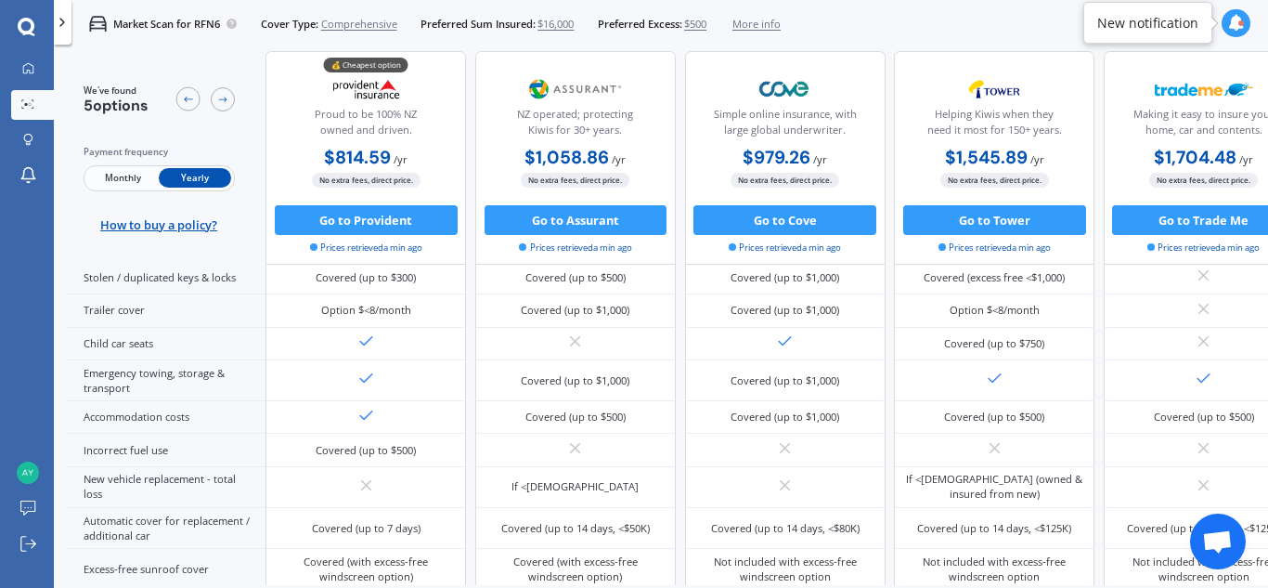
click at [20, 27] on icon at bounding box center [26, 26] width 17 height 17
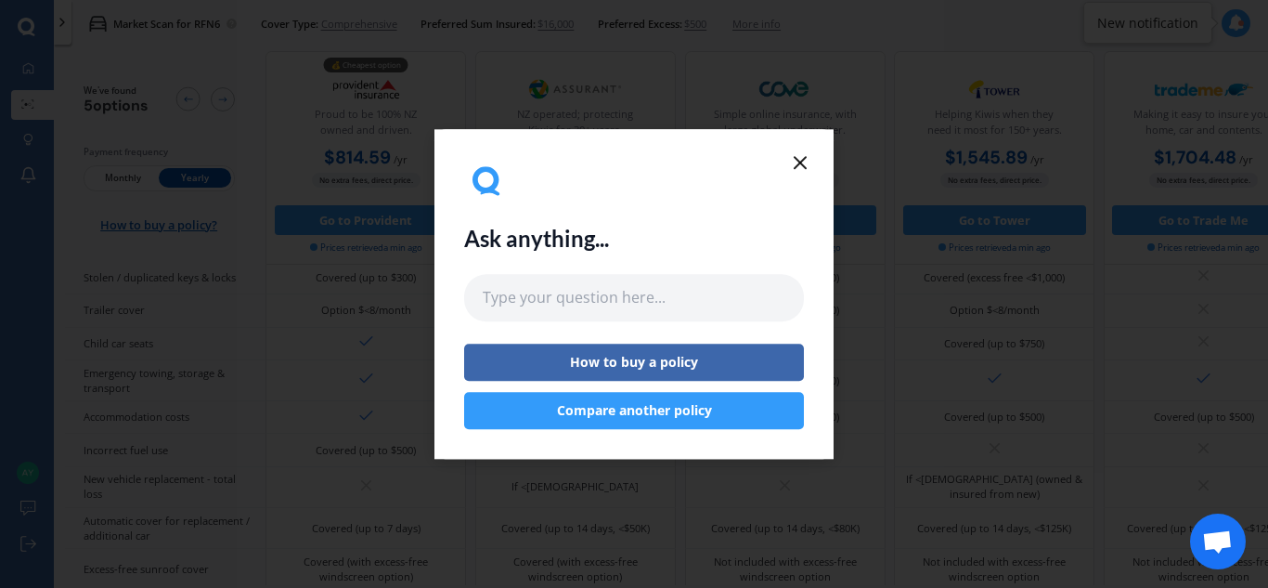
click at [800, 163] on line at bounding box center [800, 162] width 11 height 11
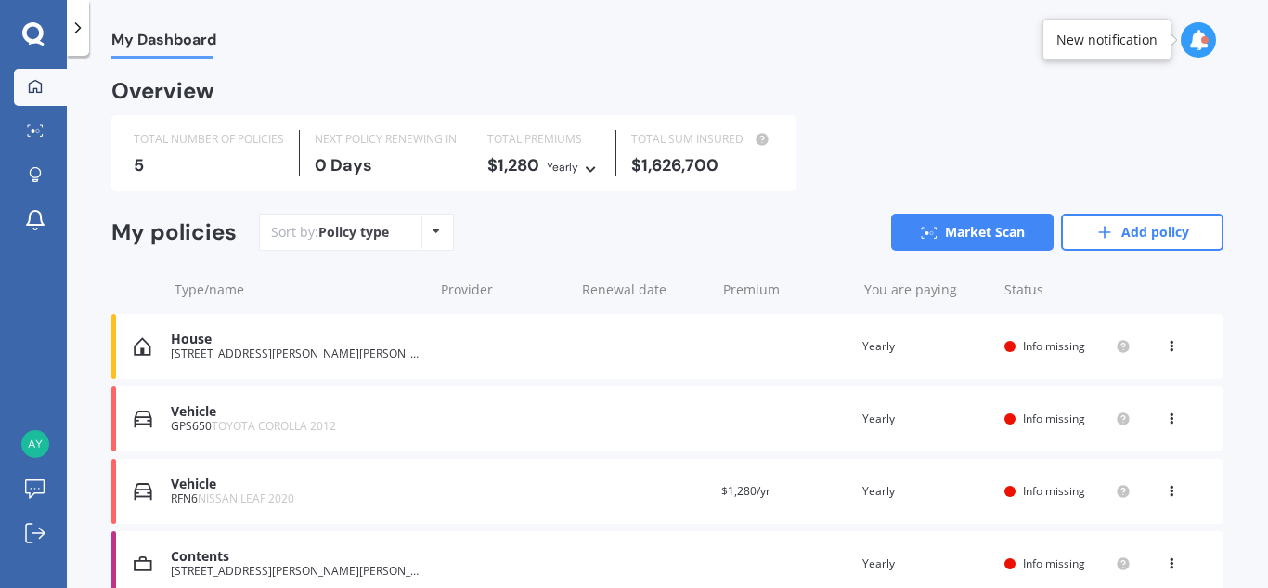
click at [195, 406] on div "Vehicle" at bounding box center [297, 412] width 253 height 16
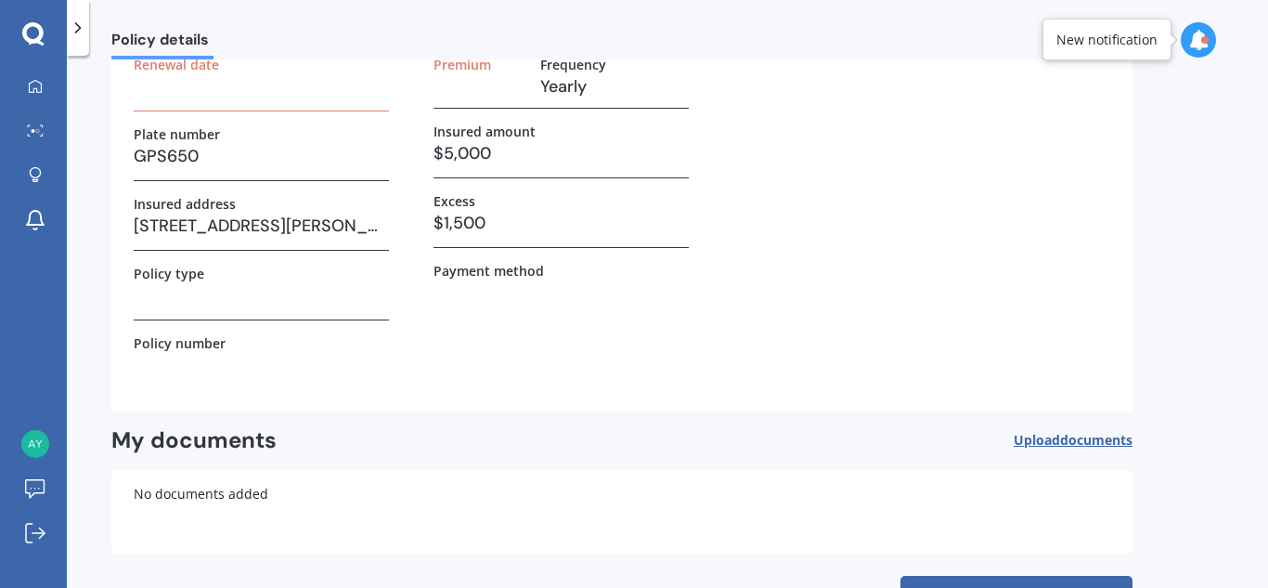
scroll to position [126, 0]
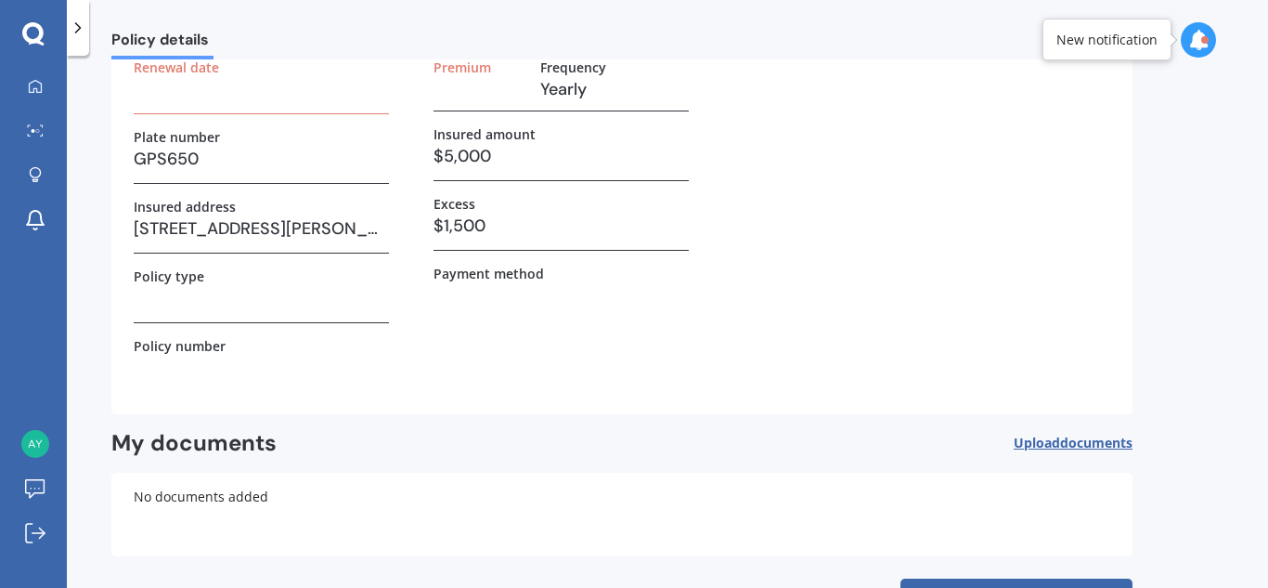
click at [260, 298] on h3 at bounding box center [261, 298] width 255 height 28
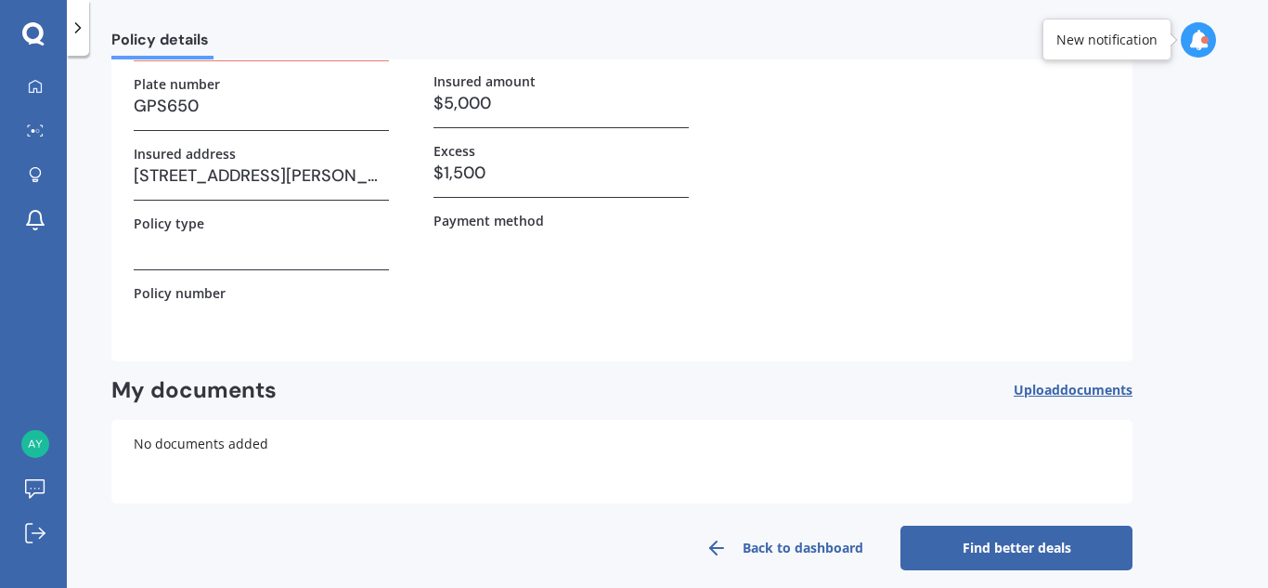
scroll to position [195, 0]
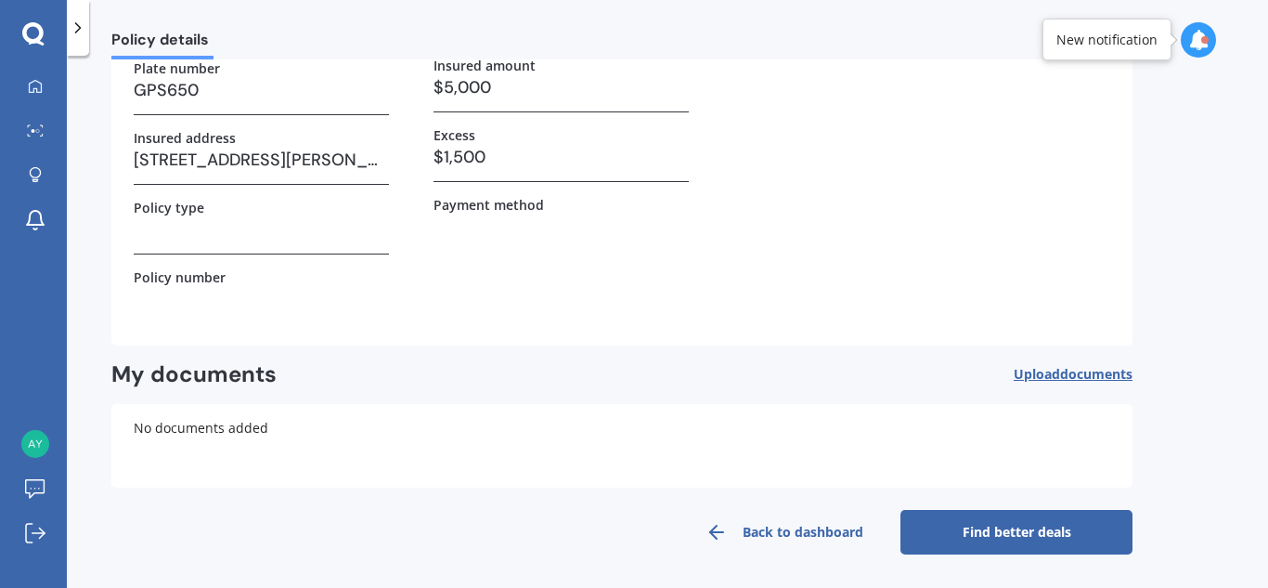
click at [1050, 534] on link "Find better deals" at bounding box center [1016, 532] width 232 height 45
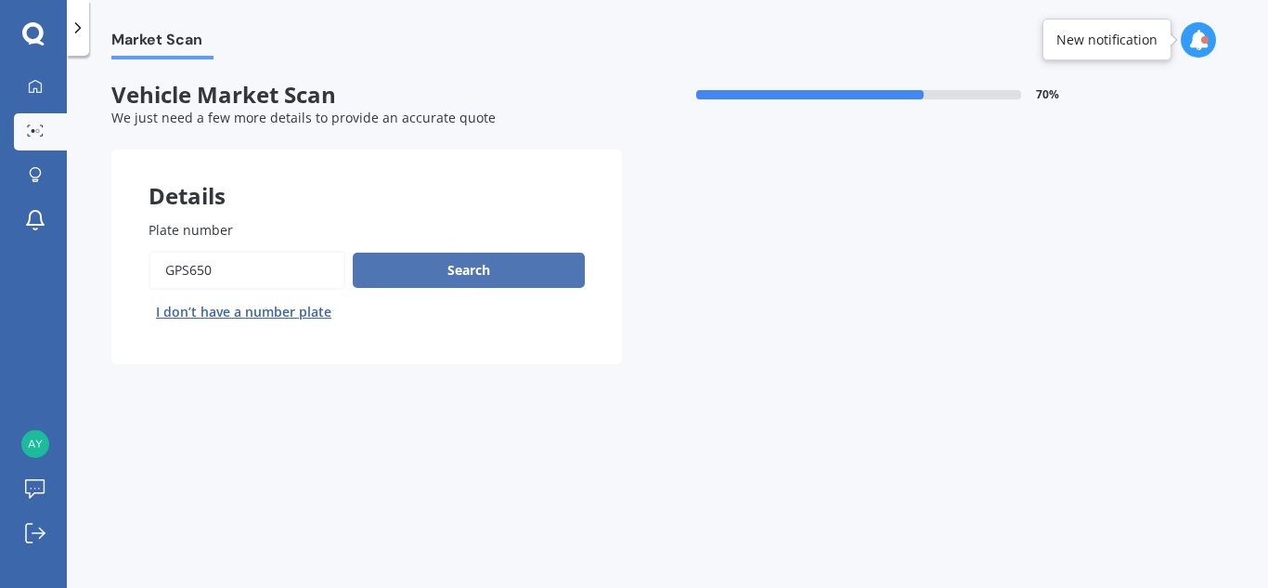
click at [486, 271] on button "Search" at bounding box center [469, 270] width 232 height 35
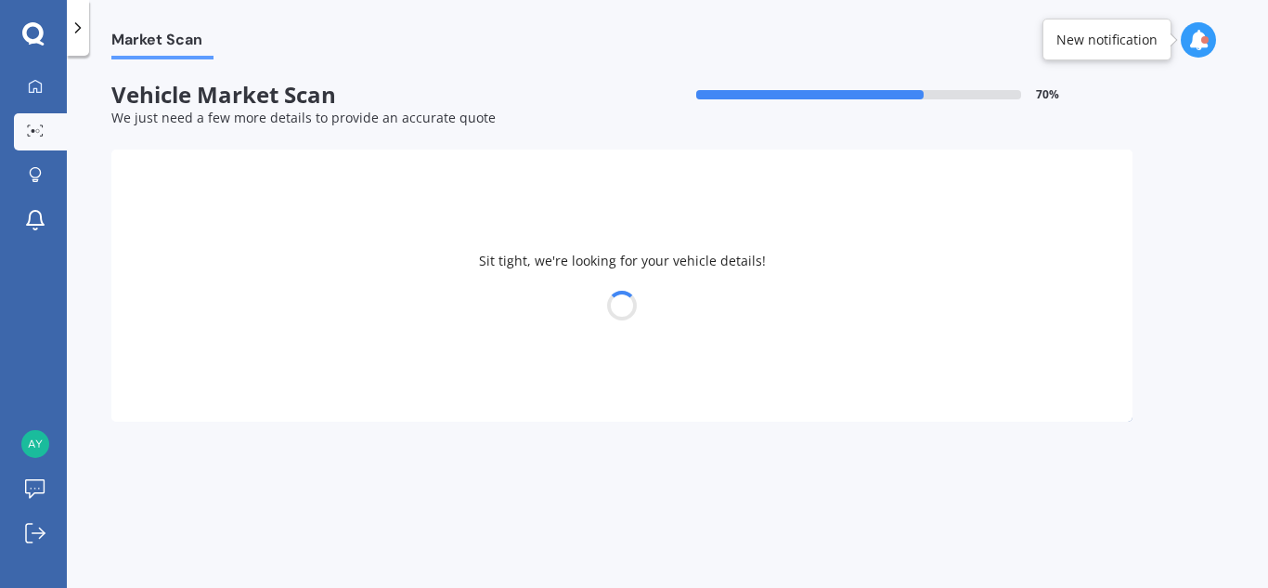
select select "TOYOTA"
select select "COROLLA"
select select "16"
select select "09"
select select "1971"
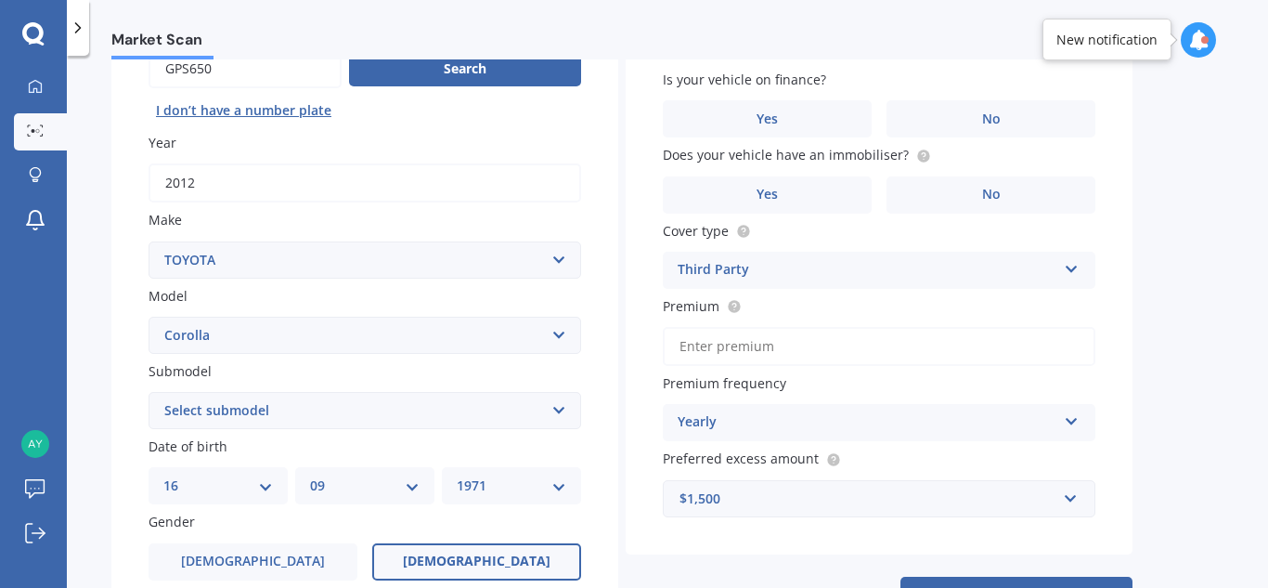
scroll to position [212, 0]
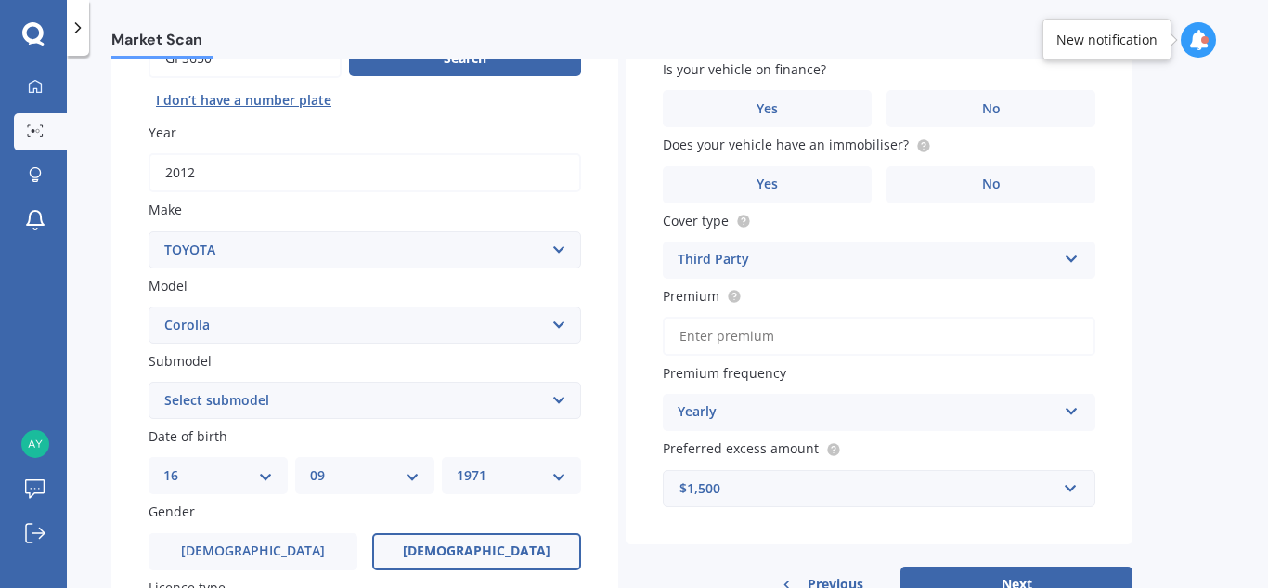
click at [1075, 258] on icon at bounding box center [1072, 255] width 16 height 13
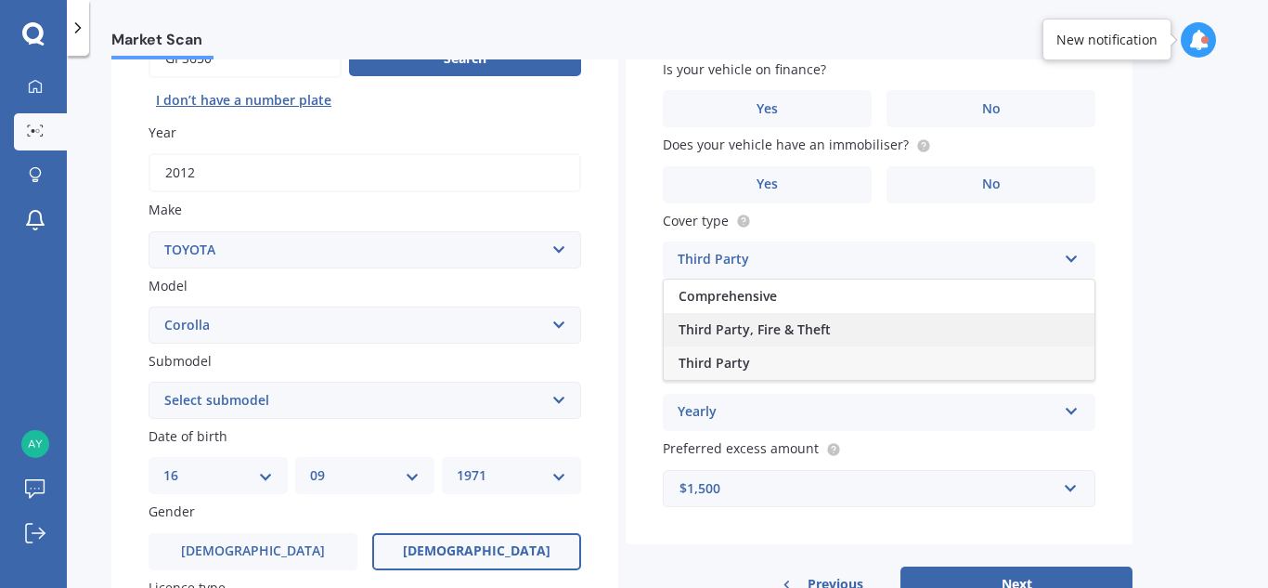
click at [815, 331] on span "Third Party, Fire & Theft" at bounding box center [755, 329] width 152 height 18
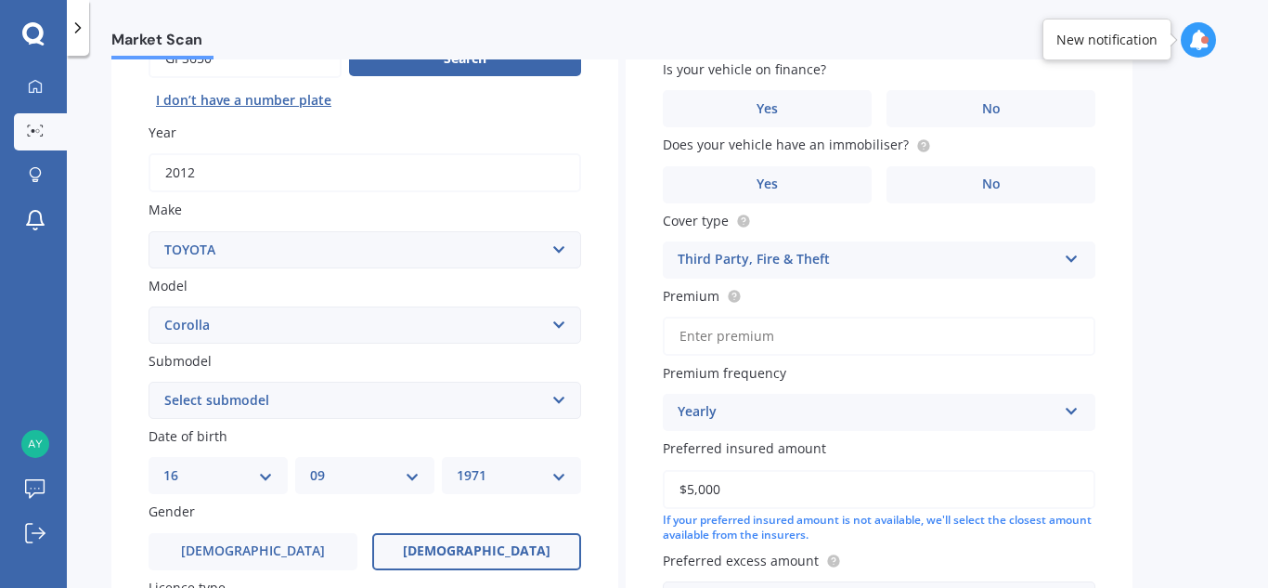
click at [839, 338] on input "Premium" at bounding box center [879, 336] width 433 height 39
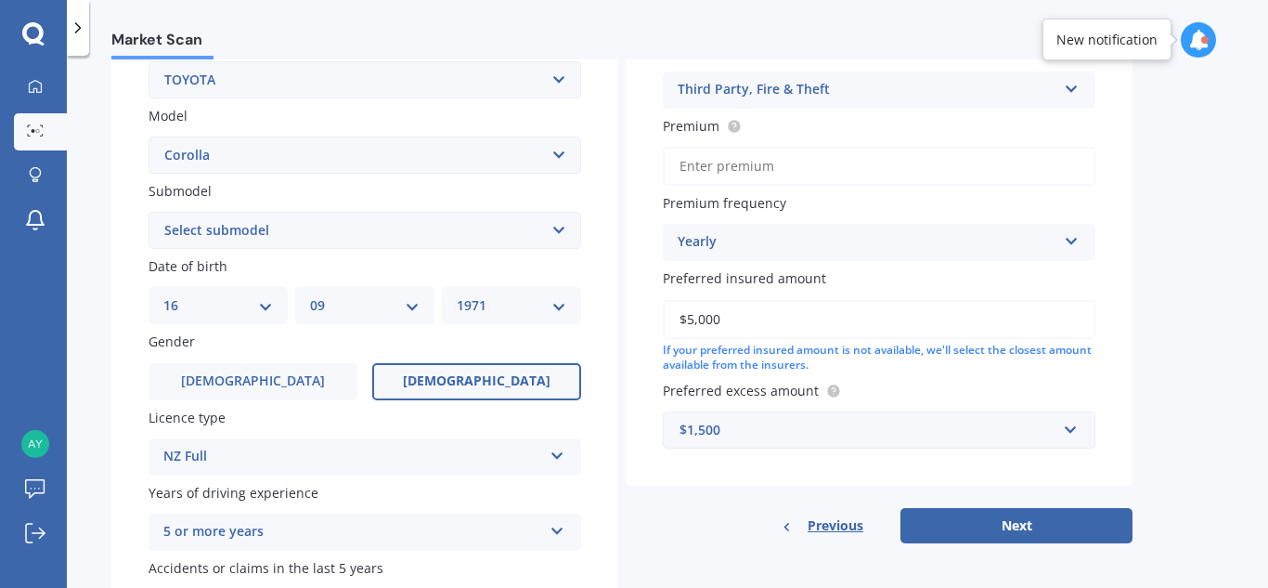
scroll to position [387, 0]
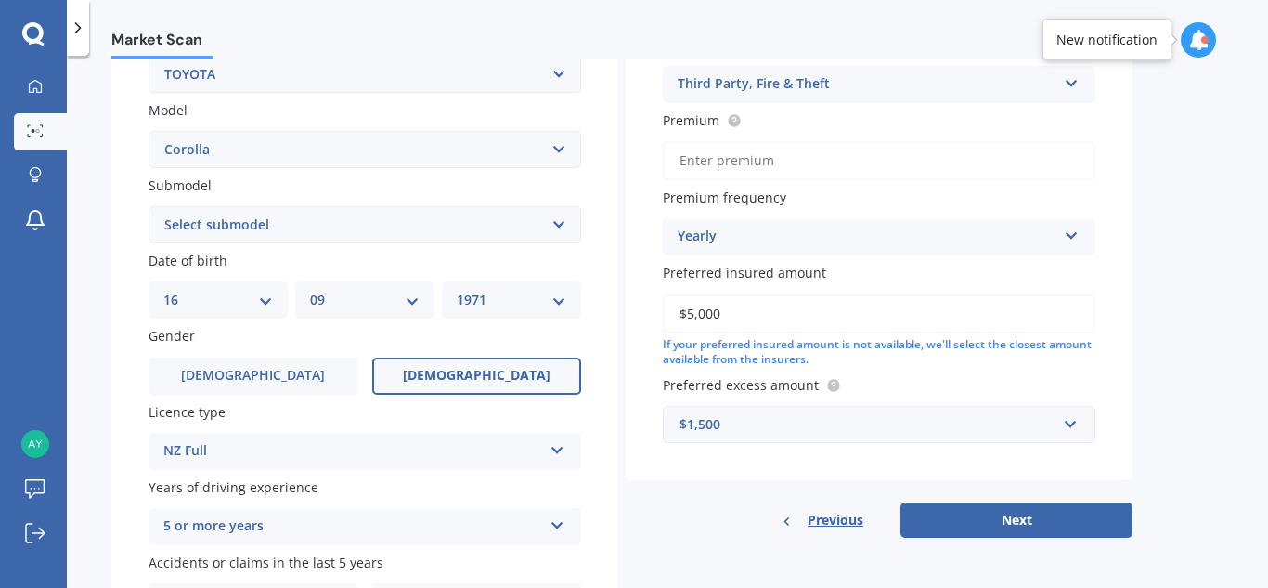
click at [284, 227] on select "Select submodel (All other) Axio Diesel [PERSON_NAME] 2WD [PERSON_NAME] 4WD FXG…" at bounding box center [365, 224] width 433 height 37
click at [252, 382] on span "[DEMOGRAPHIC_DATA]" at bounding box center [253, 376] width 148 height 16
click at [0, 0] on input "[DEMOGRAPHIC_DATA]" at bounding box center [0, 0] width 0 height 0
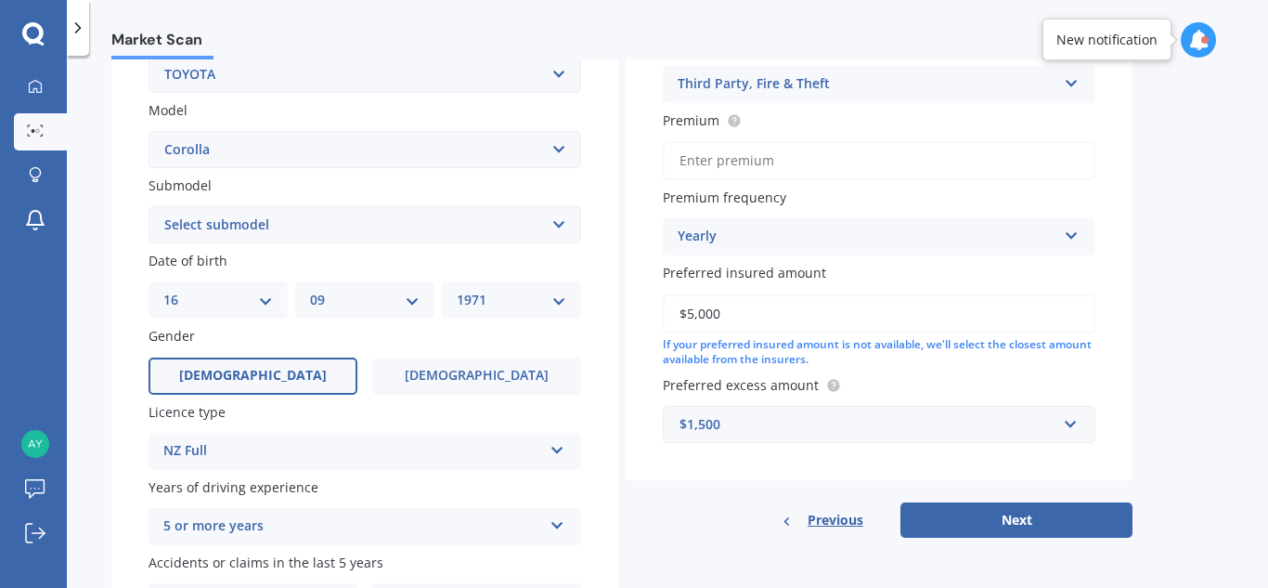
click at [424, 223] on select "Select submodel (All other) Axio Diesel [PERSON_NAME] 2WD [PERSON_NAME] 4WD FXG…" at bounding box center [365, 224] width 433 height 37
select select "GX WAGON MANUAL"
click at [149, 206] on select "Select submodel (All other) Axio Diesel [PERSON_NAME] 2WD [PERSON_NAME] 4WD FXG…" at bounding box center [365, 224] width 433 height 37
click at [534, 450] on div "NZ Full" at bounding box center [352, 451] width 379 height 22
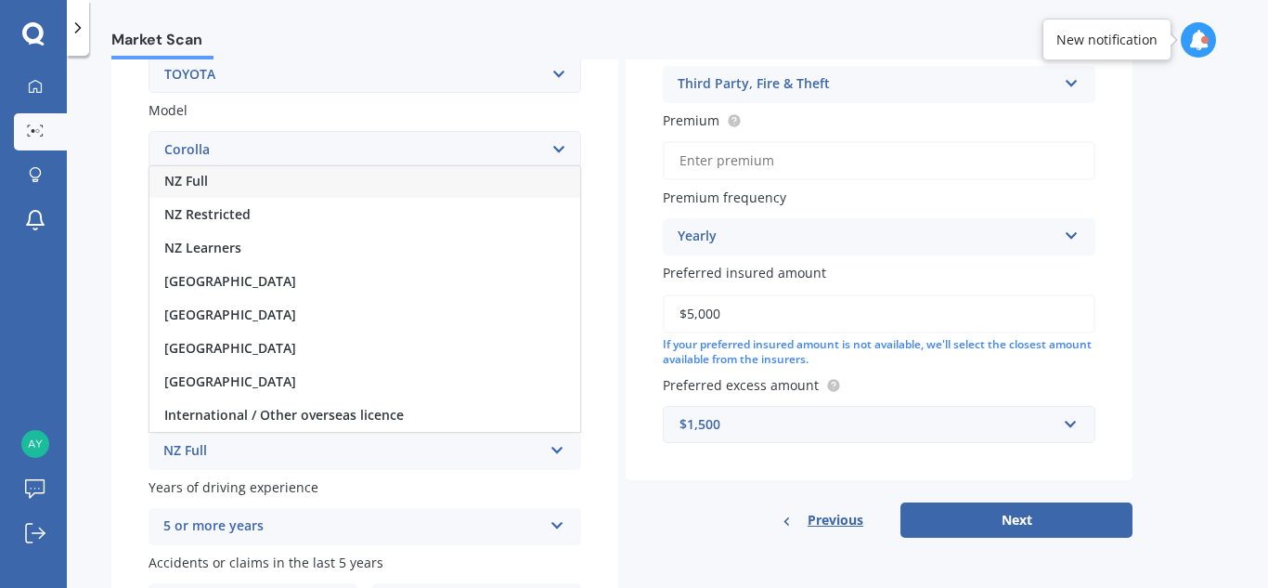
scroll to position [0, 0]
click at [216, 185] on div "NZ Full" at bounding box center [364, 182] width 431 height 33
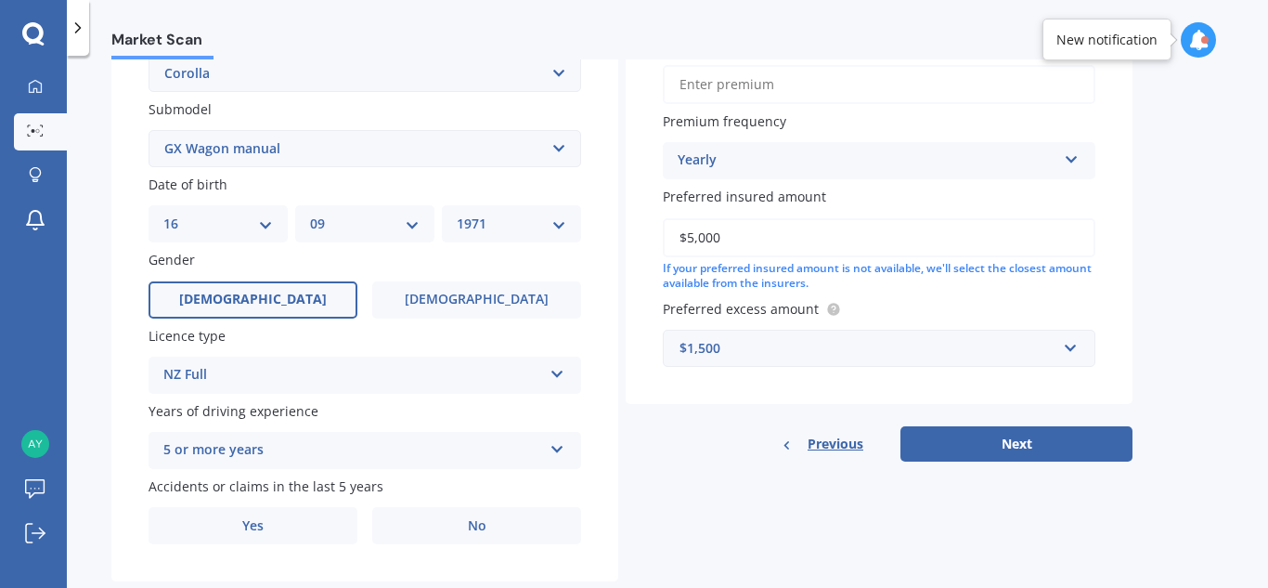
scroll to position [505, 0]
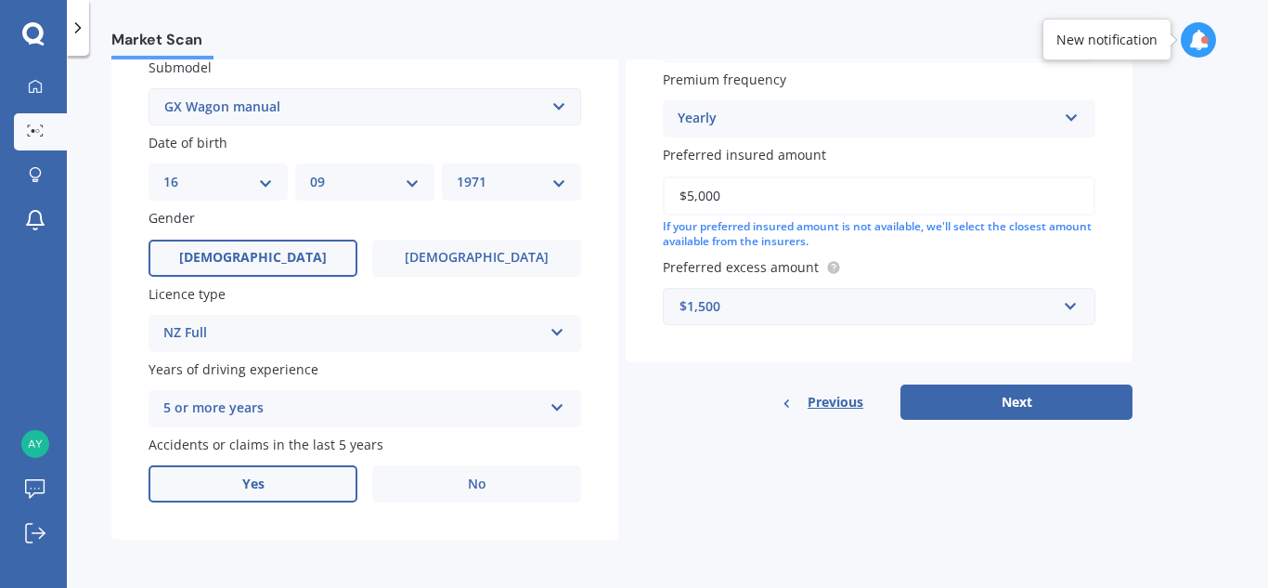
click at [247, 487] on span "Yes" at bounding box center [253, 484] width 22 height 16
click at [0, 0] on input "Yes" at bounding box center [0, 0] width 0 height 0
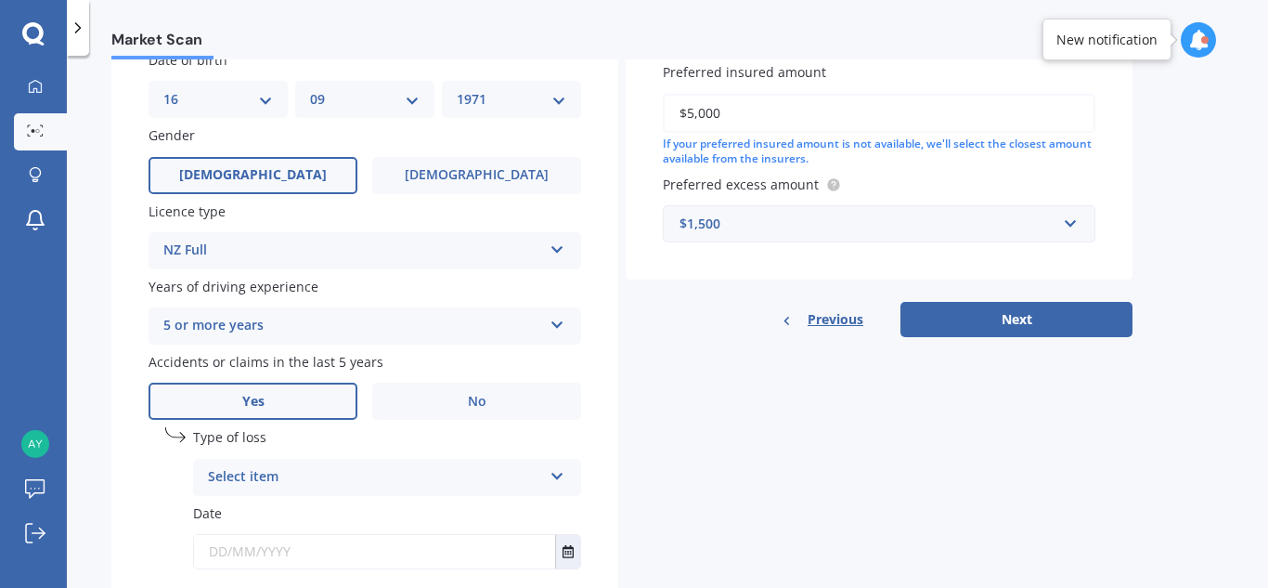
scroll to position [622, 0]
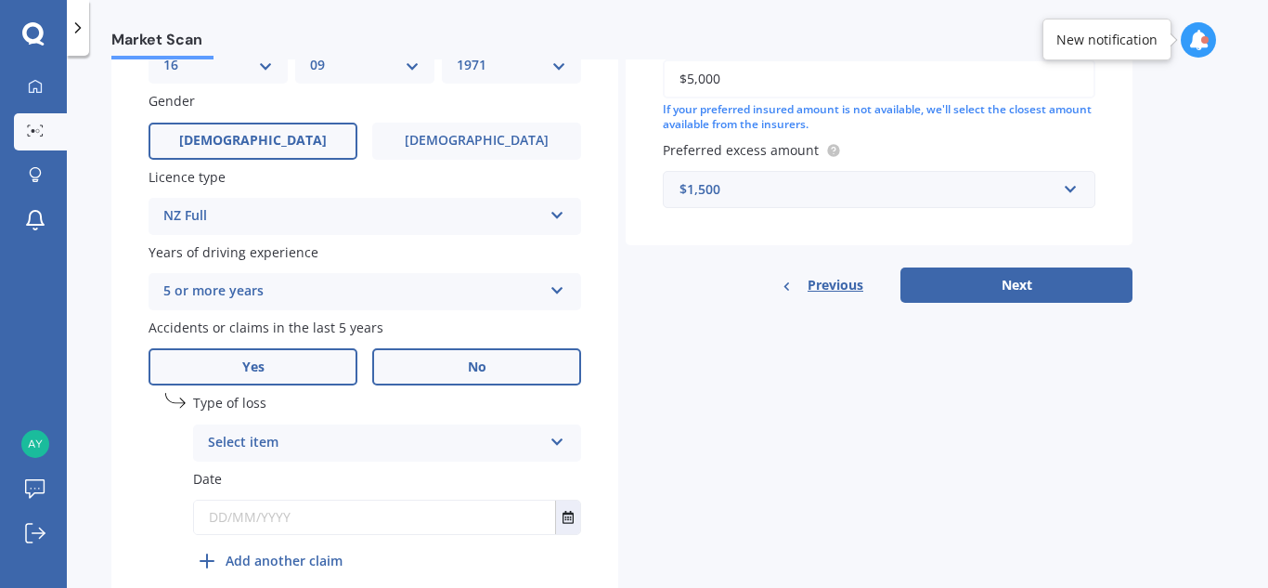
click at [458, 369] on label "No" at bounding box center [476, 366] width 209 height 37
click at [0, 0] on input "No" at bounding box center [0, 0] width 0 height 0
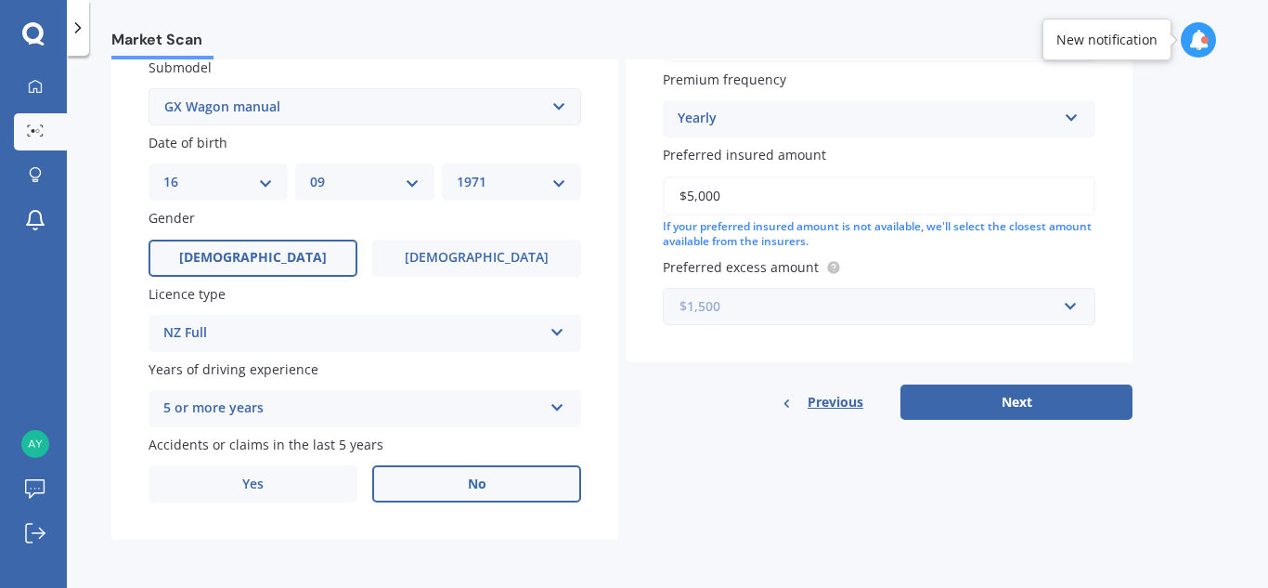
click at [1073, 306] on input "text" at bounding box center [873, 306] width 416 height 35
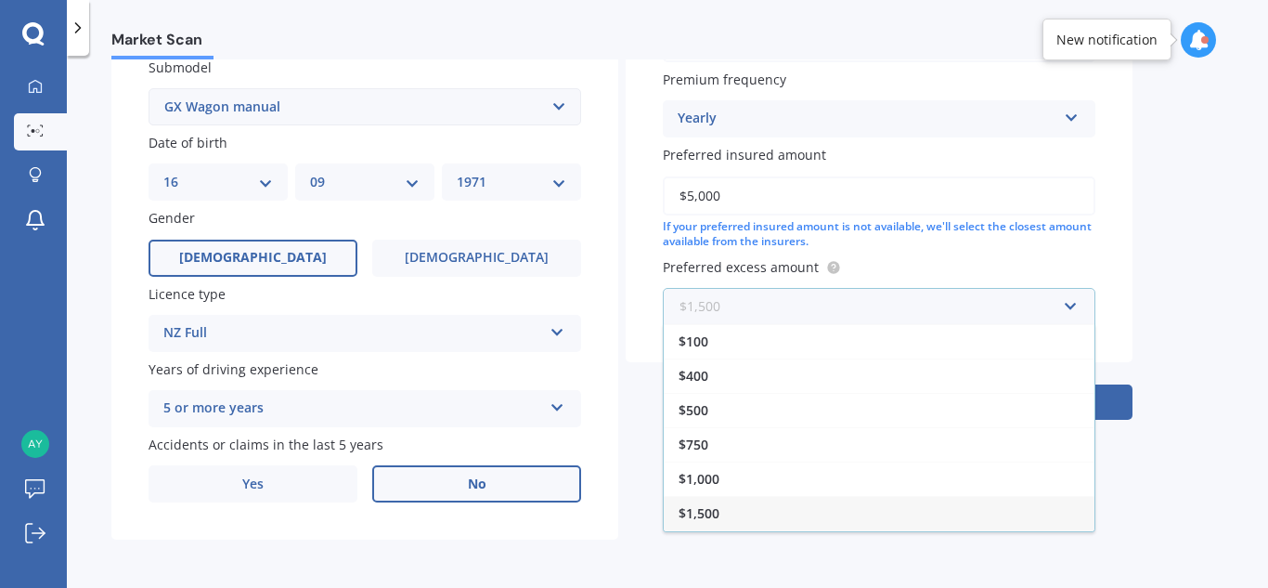
scroll to position [33, 0]
click at [721, 510] on div "$2,000" at bounding box center [879, 514] width 431 height 34
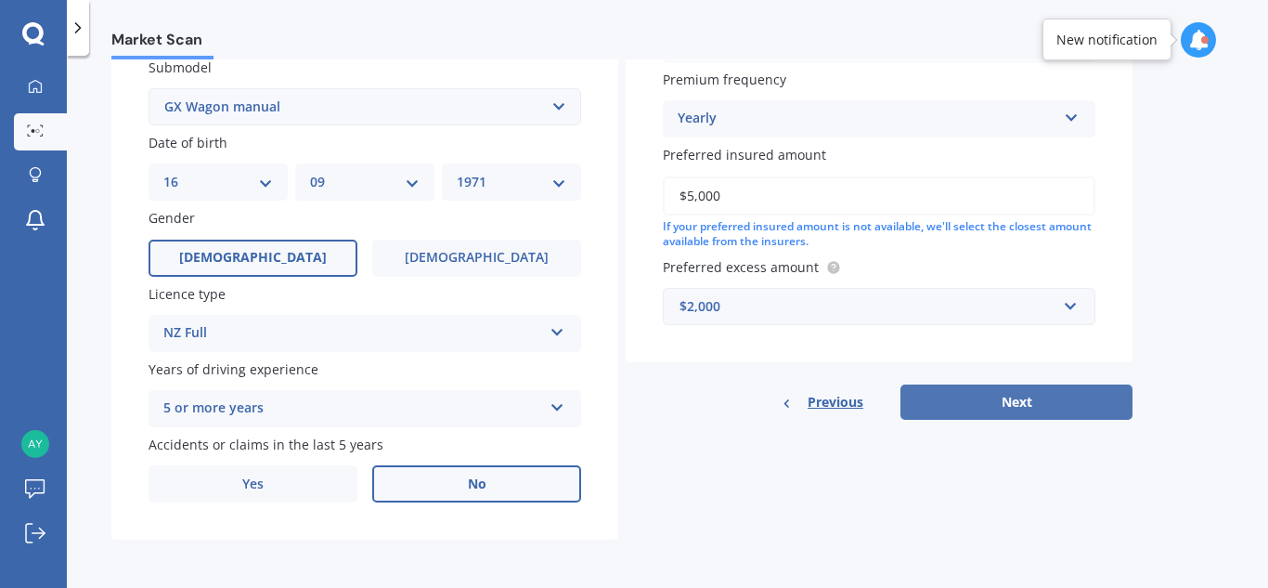
click at [1011, 403] on button "Next" at bounding box center [1016, 401] width 232 height 35
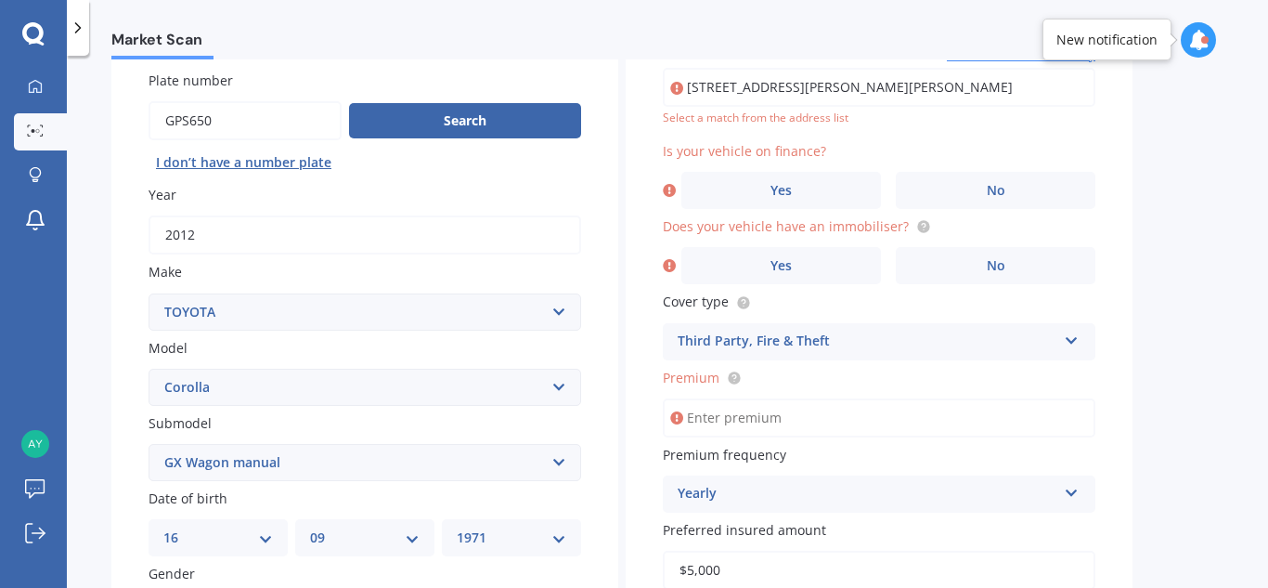
scroll to position [127, 0]
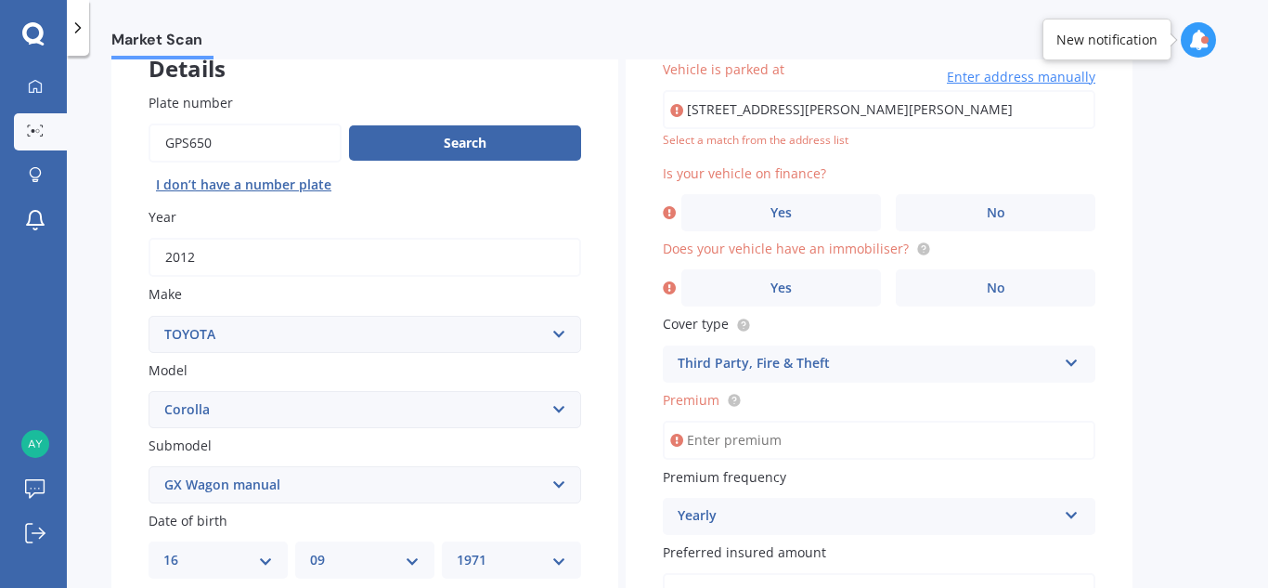
type input "[STREET_ADDRESS][PERSON_NAME][PERSON_NAME]"
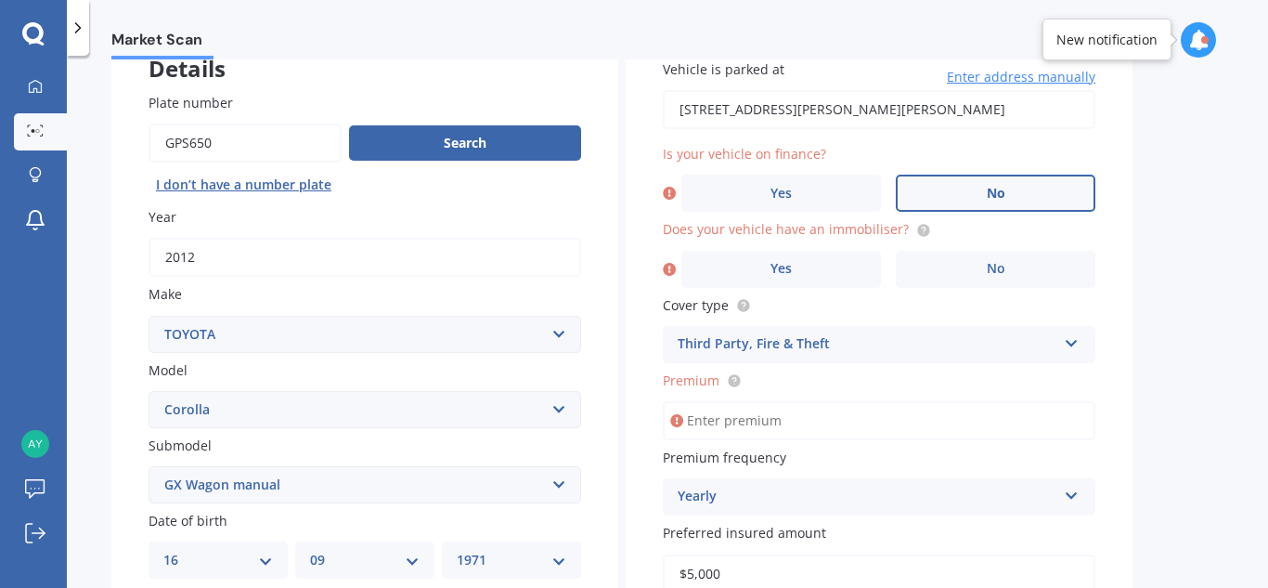
click at [1013, 199] on label "No" at bounding box center [996, 193] width 200 height 37
click at [0, 0] on input "No" at bounding box center [0, 0] width 0 height 0
click at [984, 279] on label "No" at bounding box center [996, 269] width 200 height 37
click at [0, 0] on input "No" at bounding box center [0, 0] width 0 height 0
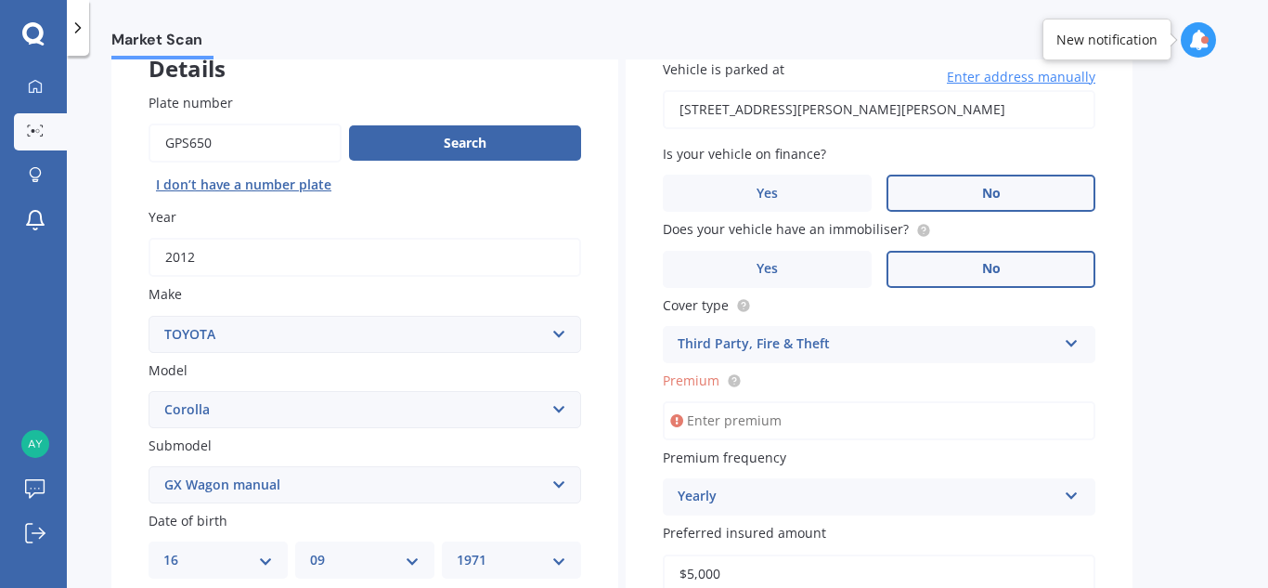
click at [825, 420] on input "Premium" at bounding box center [879, 420] width 433 height 39
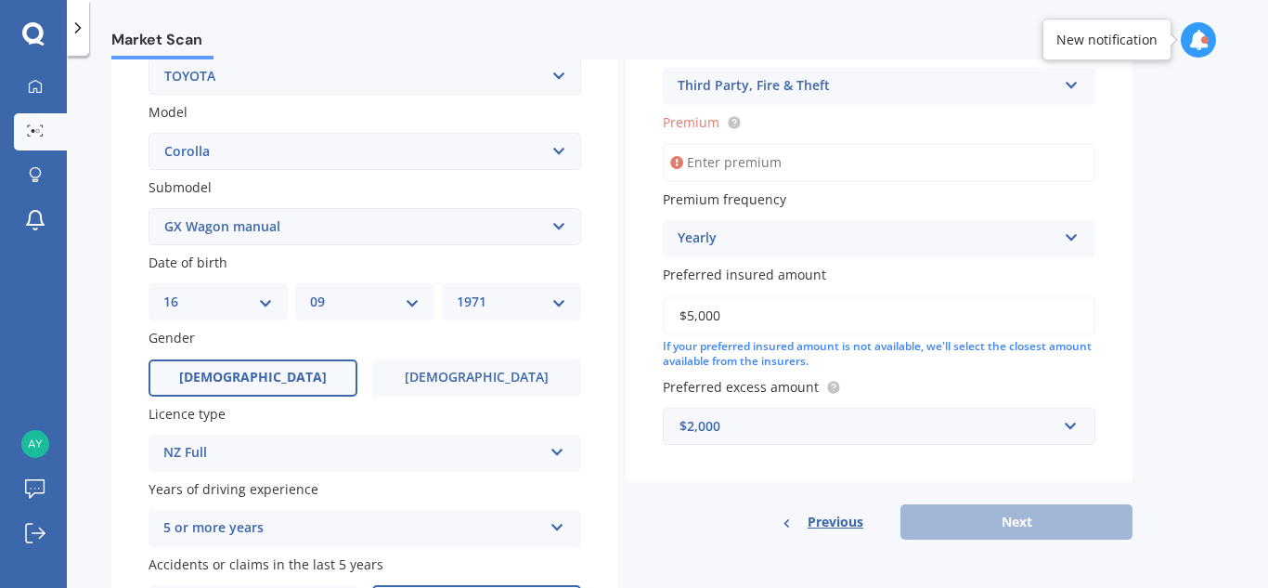
scroll to position [389, 0]
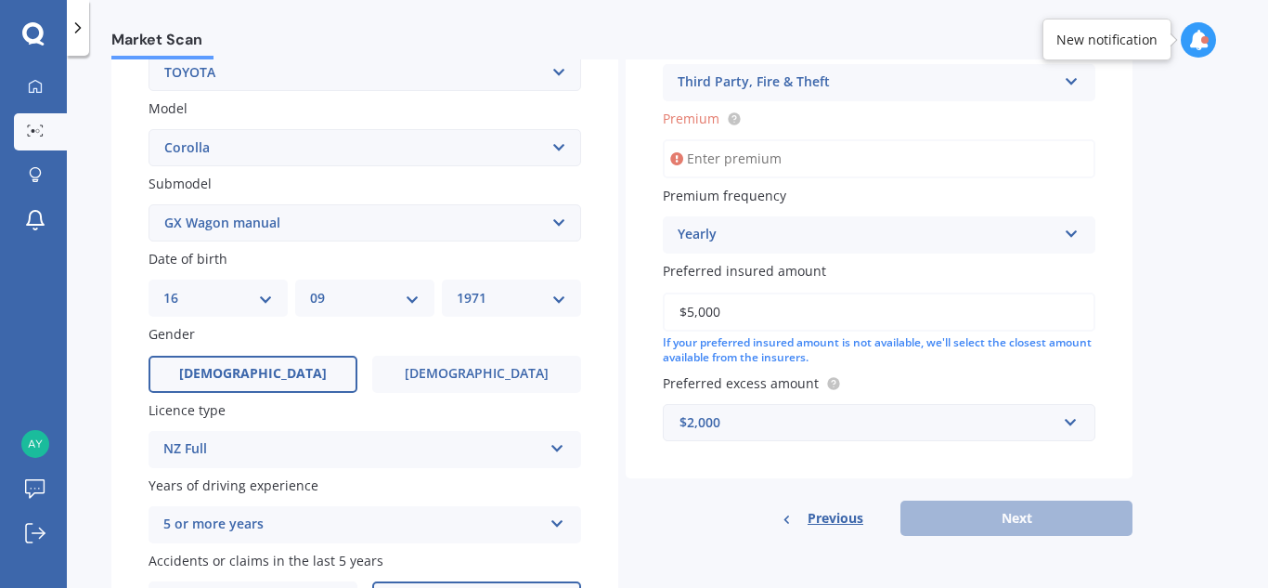
click at [865, 159] on input "Premium" at bounding box center [879, 158] width 433 height 39
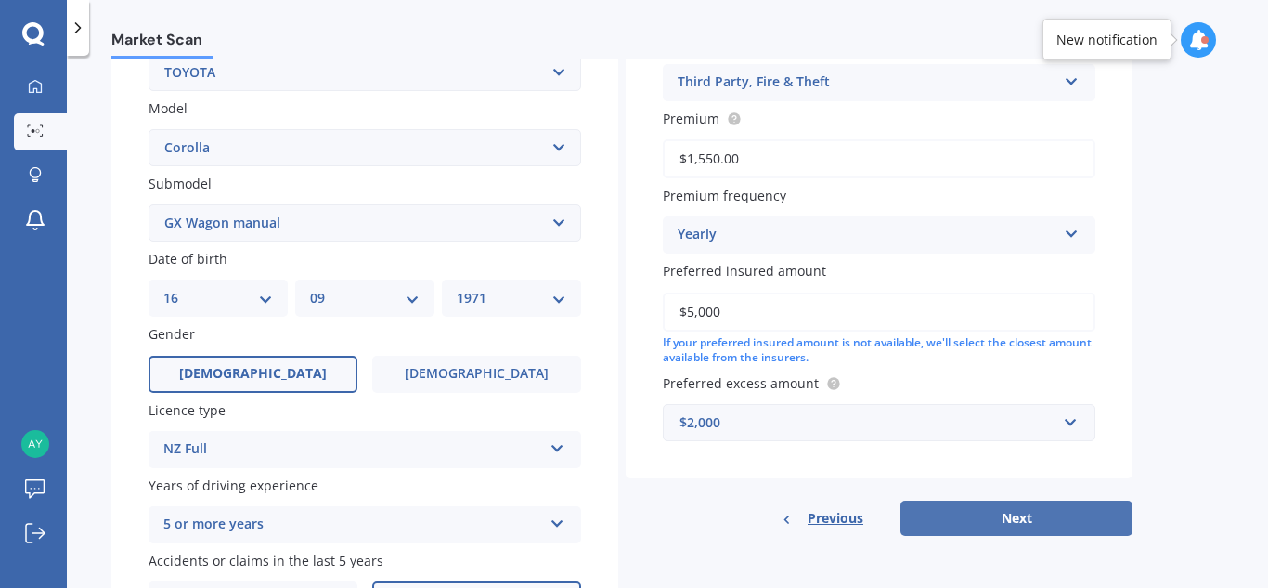
type input "$1,550.00"
click at [999, 524] on button "Next" at bounding box center [1016, 517] width 232 height 35
select select "16"
select select "09"
select select "1971"
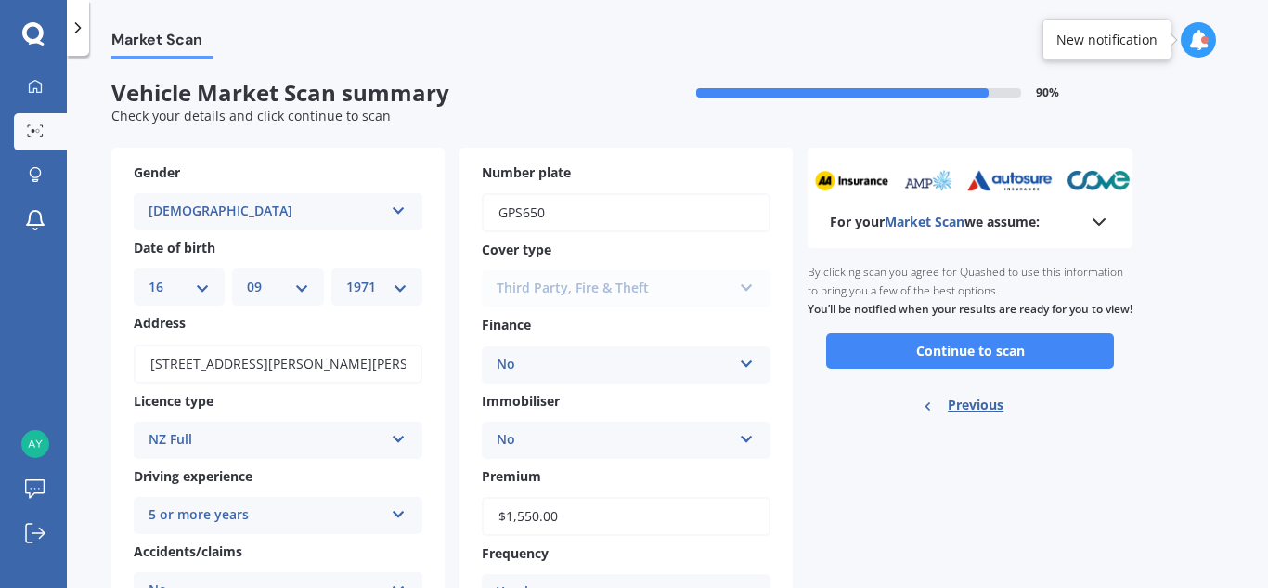
scroll to position [0, 0]
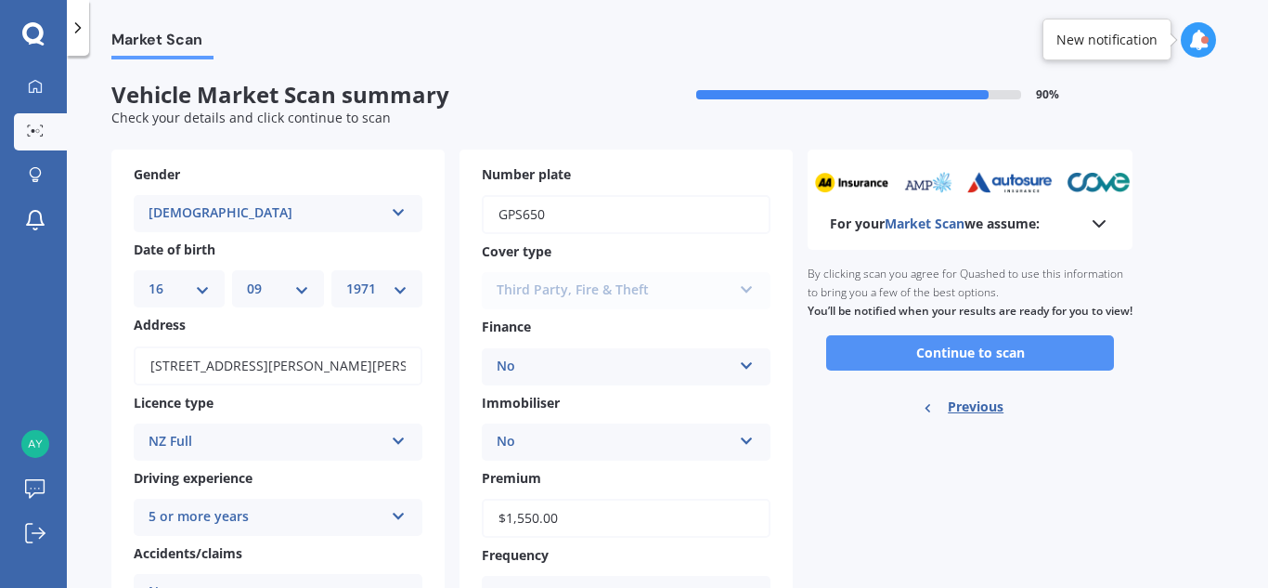
click at [954, 369] on button "Continue to scan" at bounding box center [970, 352] width 288 height 35
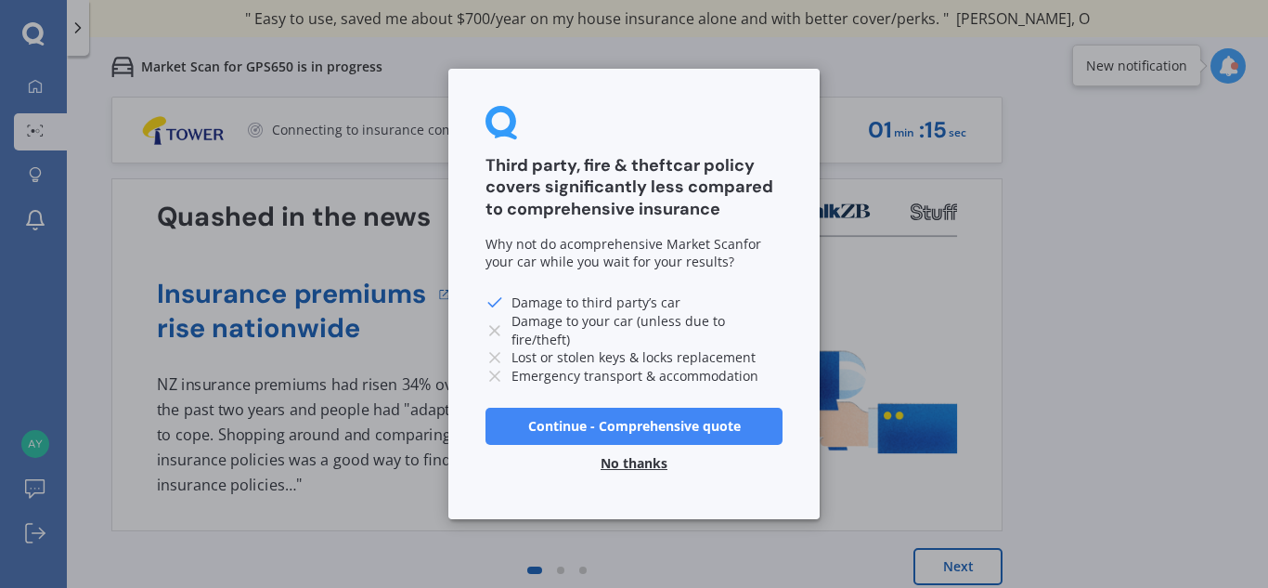
click at [620, 463] on button "No thanks" at bounding box center [633, 463] width 89 height 37
